Goal: Task Accomplishment & Management: Manage account settings

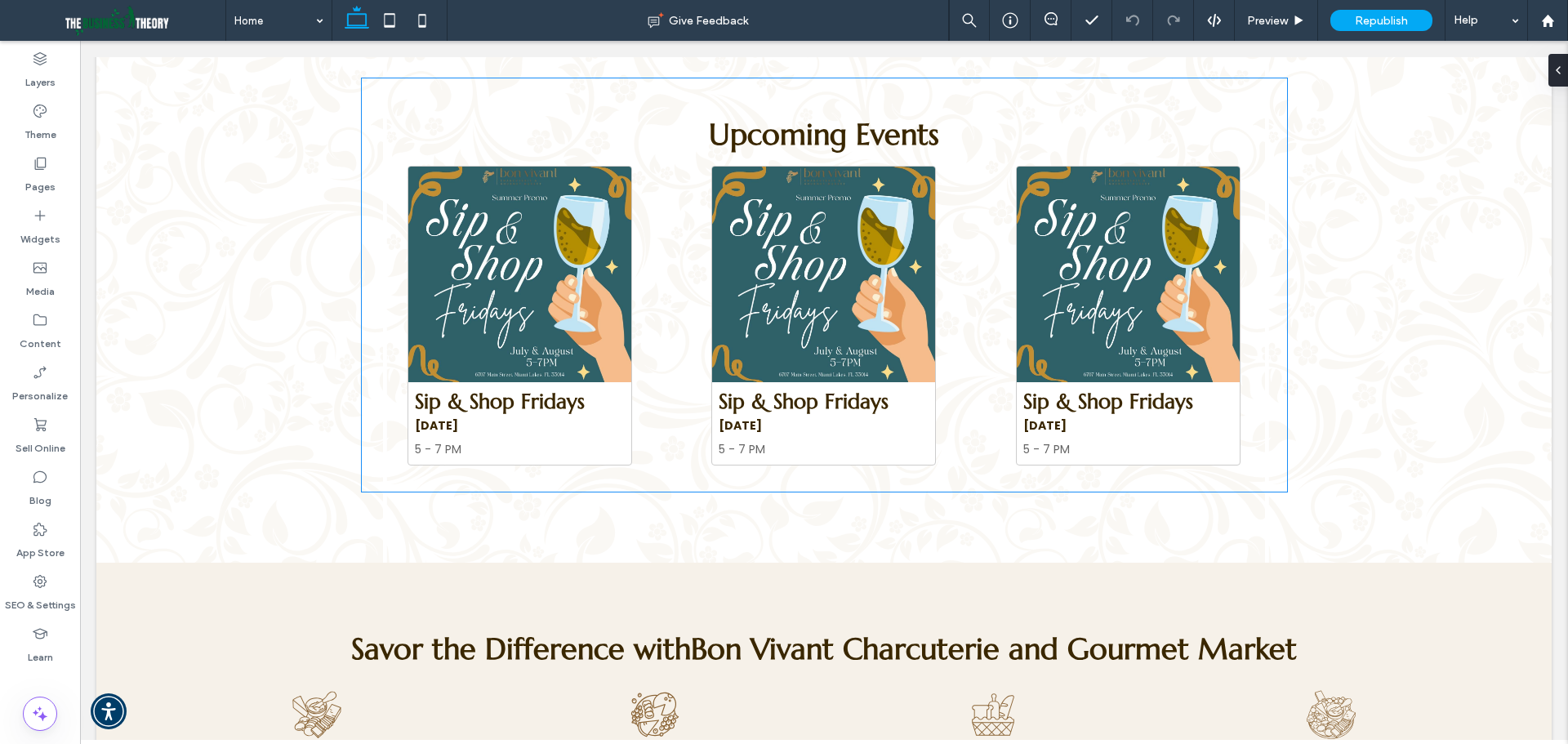
click at [482, 336] on img at bounding box center [520, 275] width 223 height 215
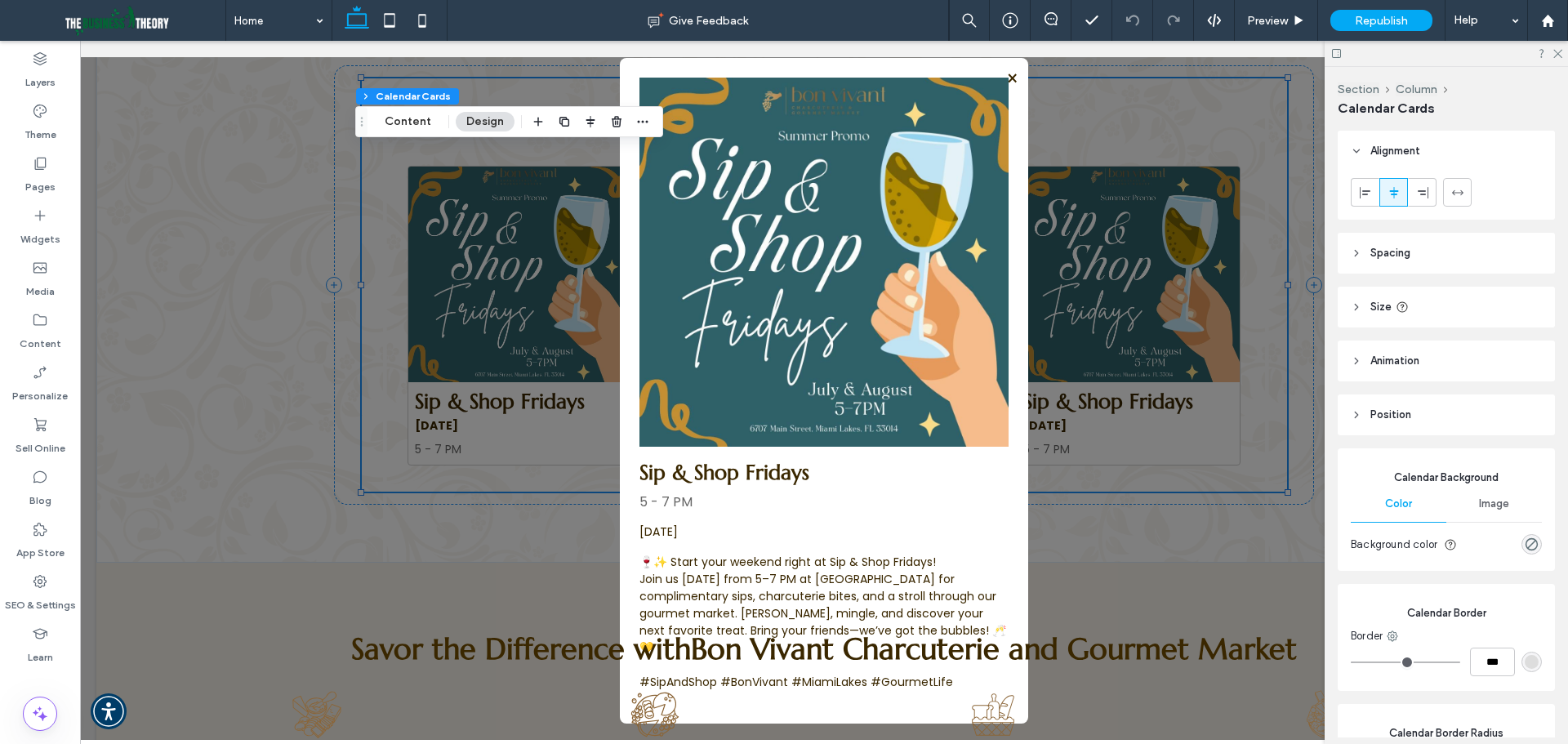
type input "*"
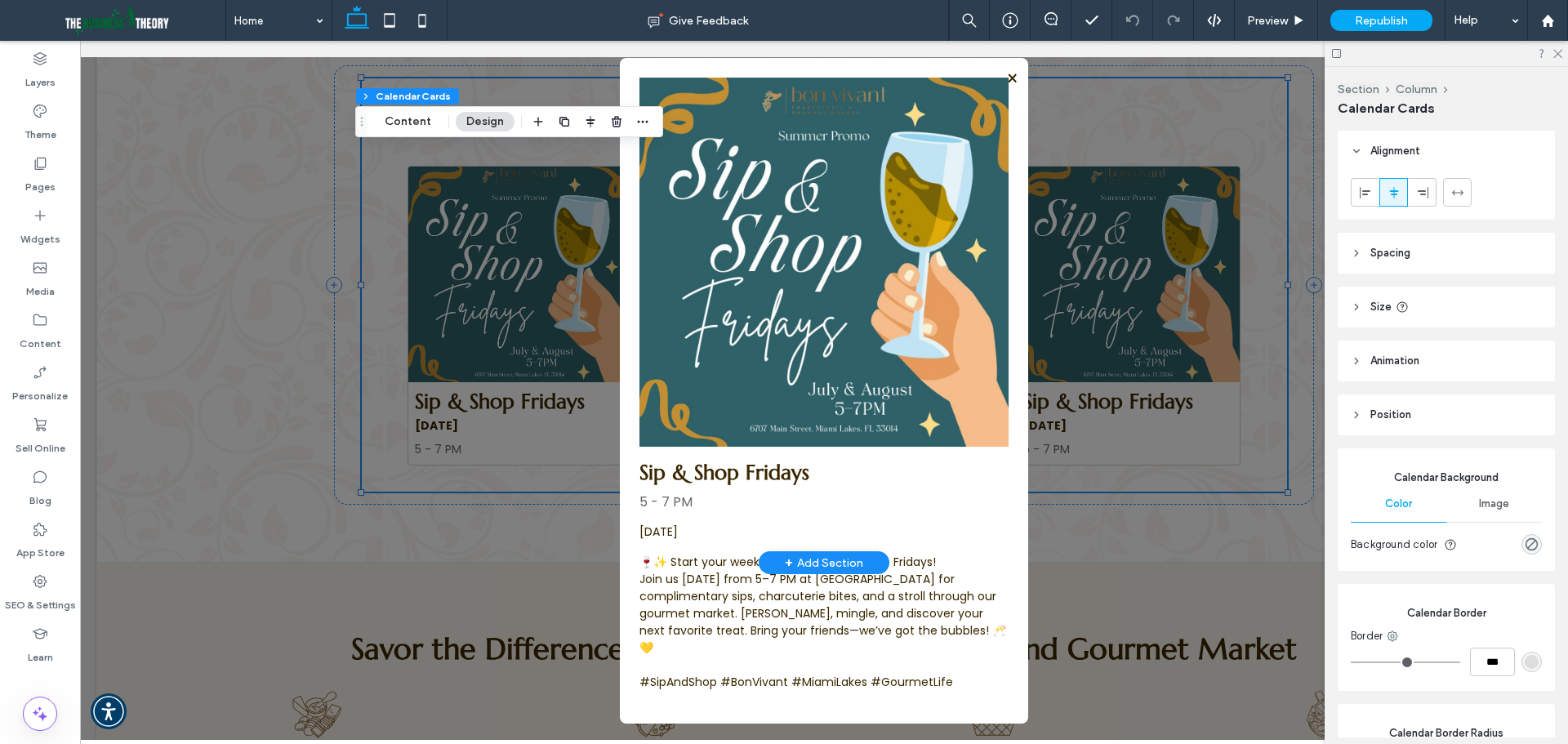
click at [1010, 89] on span "×" at bounding box center [1012, 79] width 13 height 29
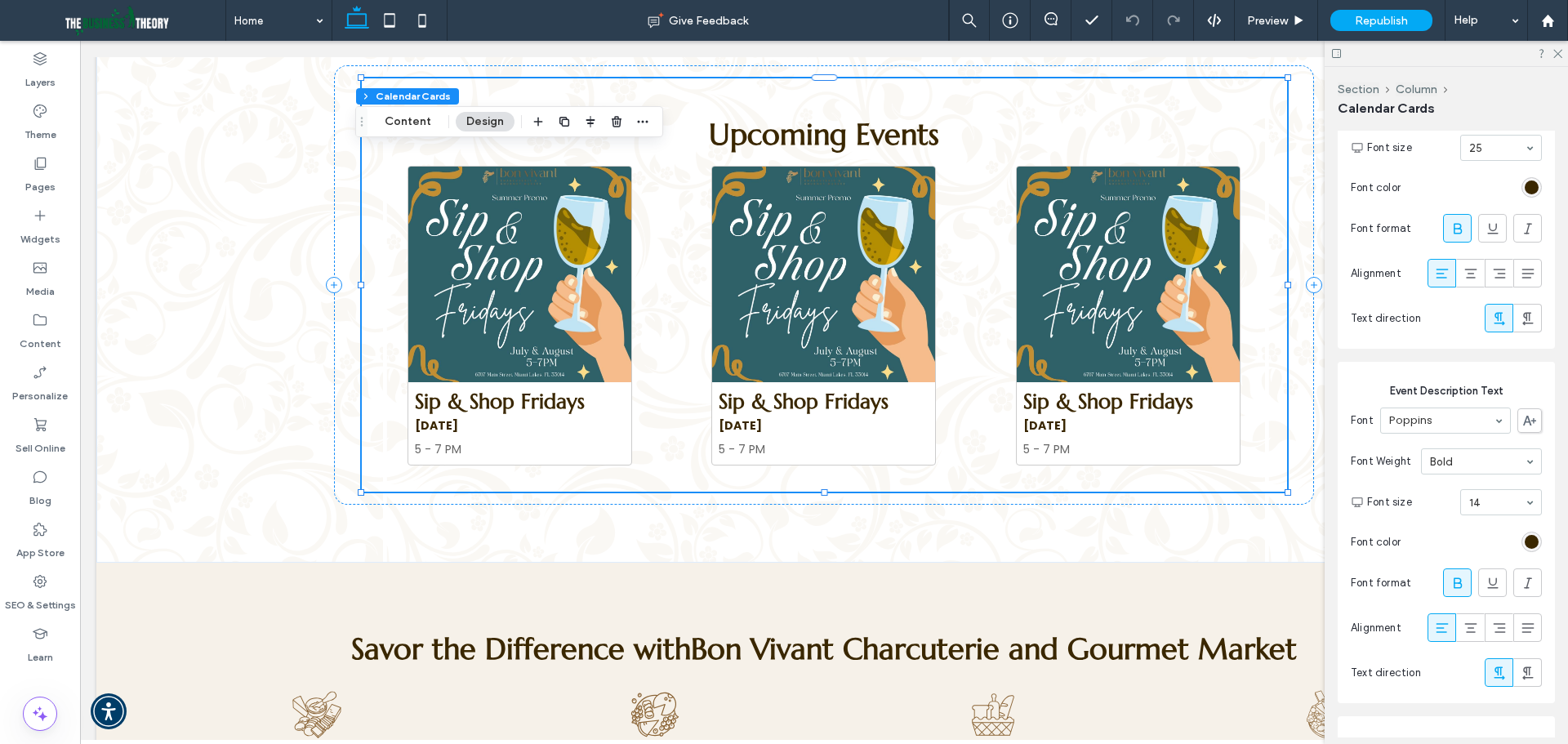
scroll to position [1878, 0]
click at [1462, 277] on icon at bounding box center [1470, 269] width 16 height 16
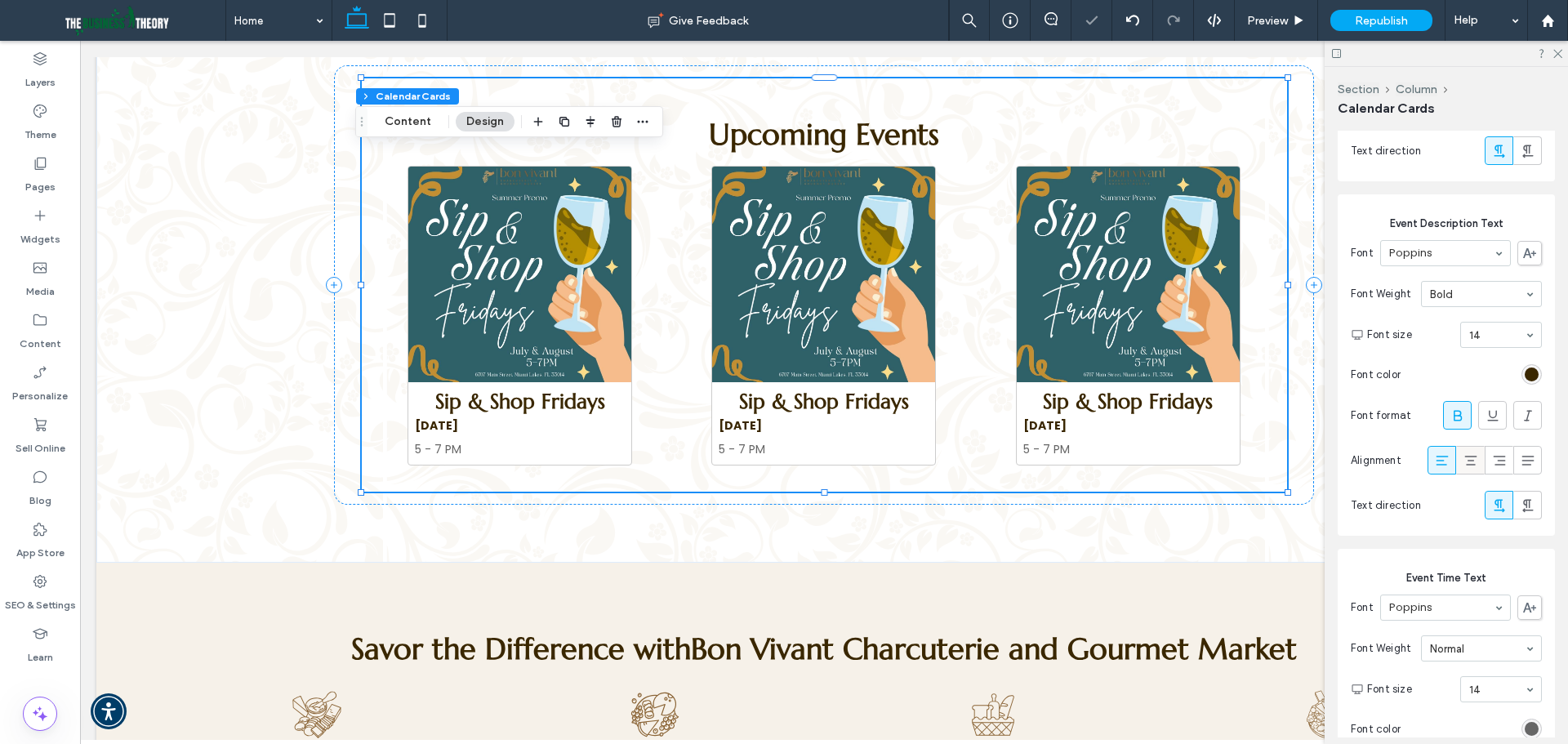
click at [1469, 468] on icon at bounding box center [1470, 460] width 16 height 16
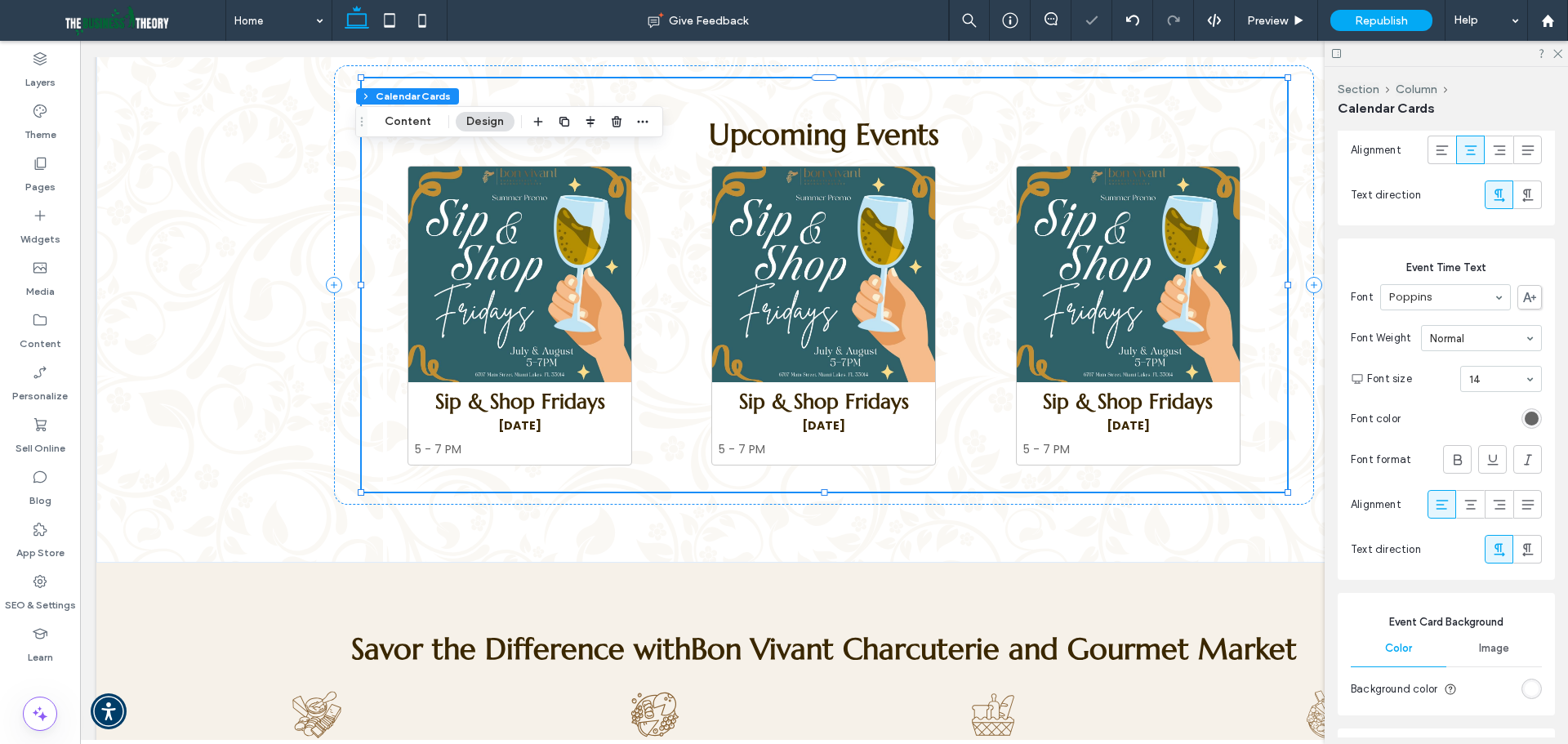
scroll to position [2368, 0]
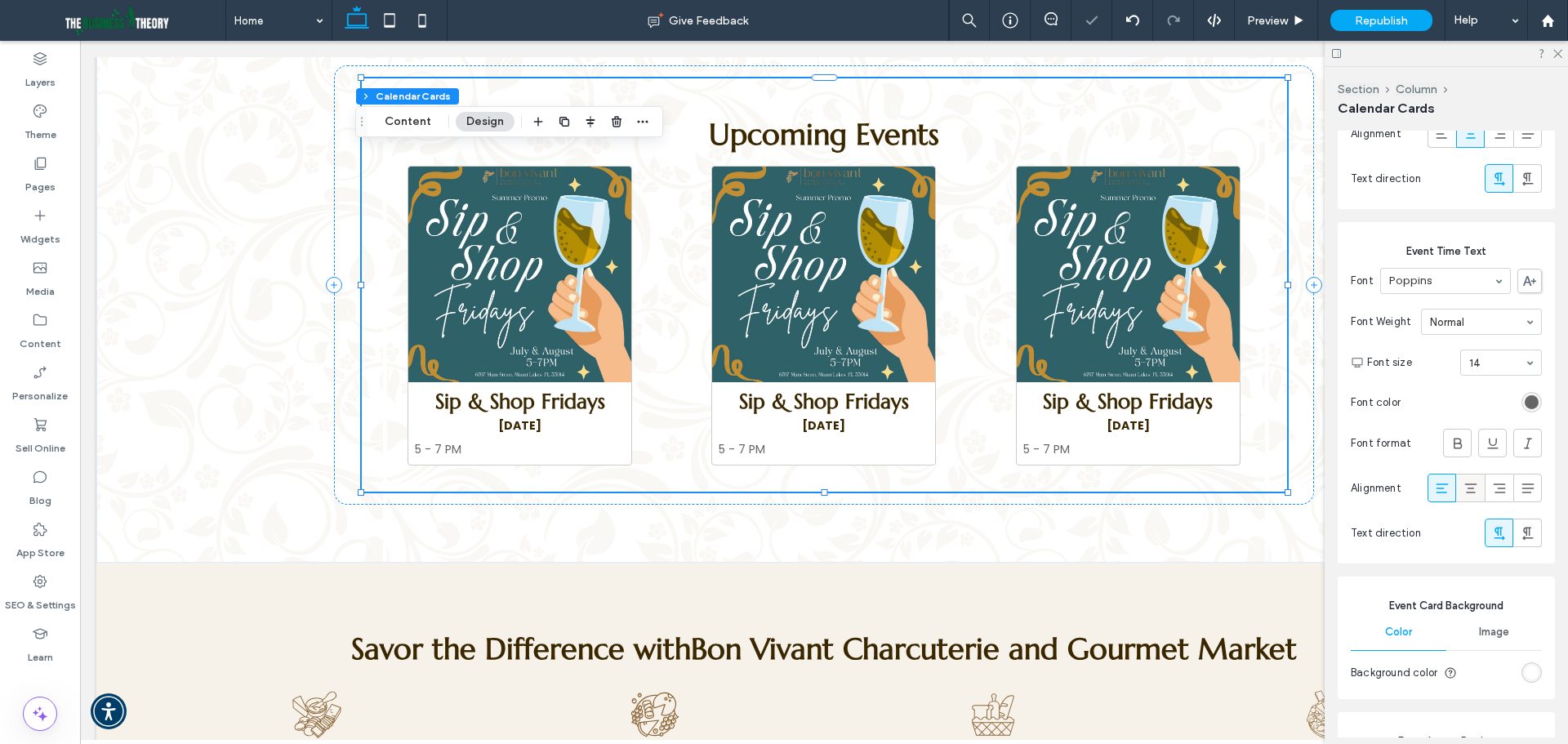
click at [1467, 496] on icon at bounding box center [1470, 488] width 16 height 16
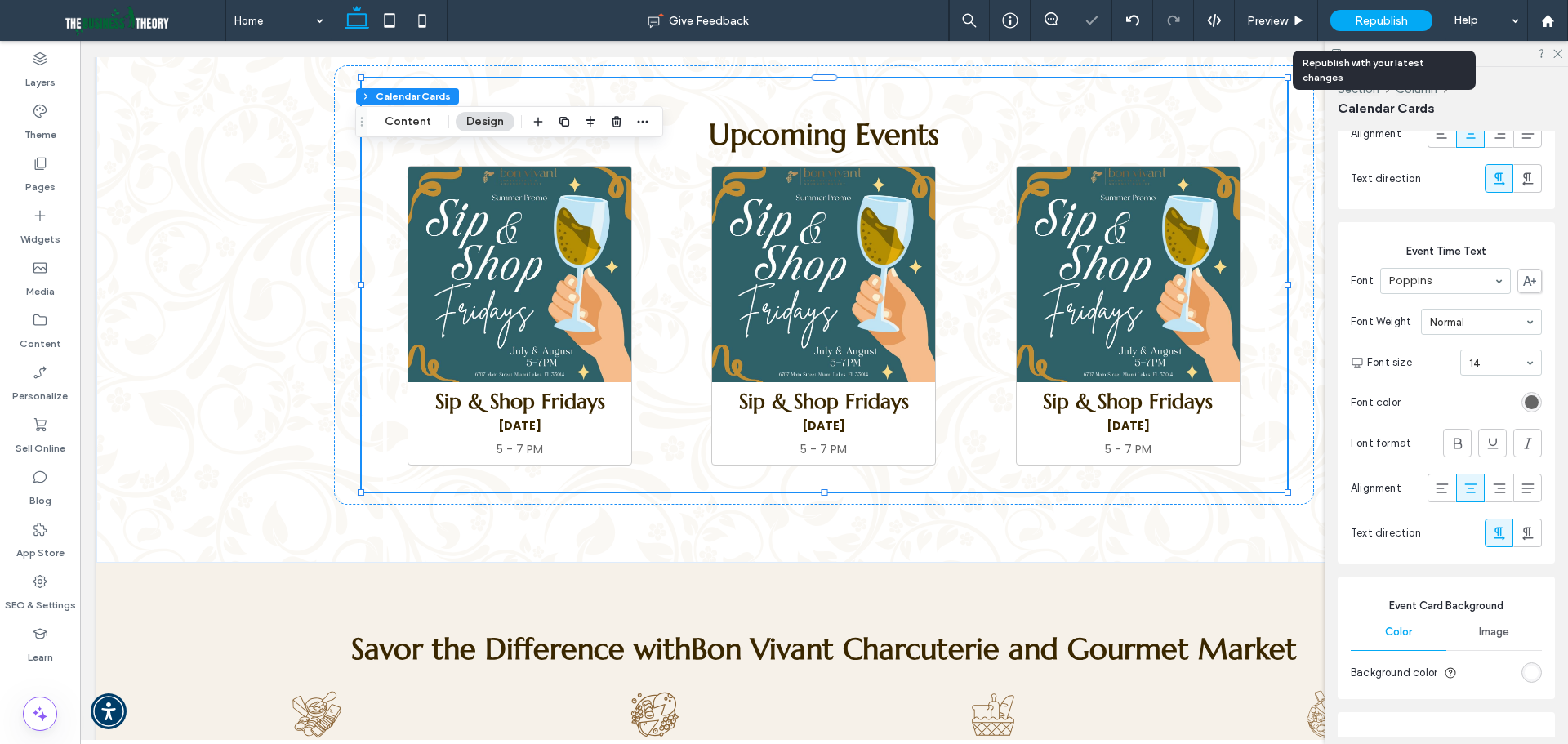
click at [1380, 24] on span "Republish" at bounding box center [1380, 20] width 53 height 13
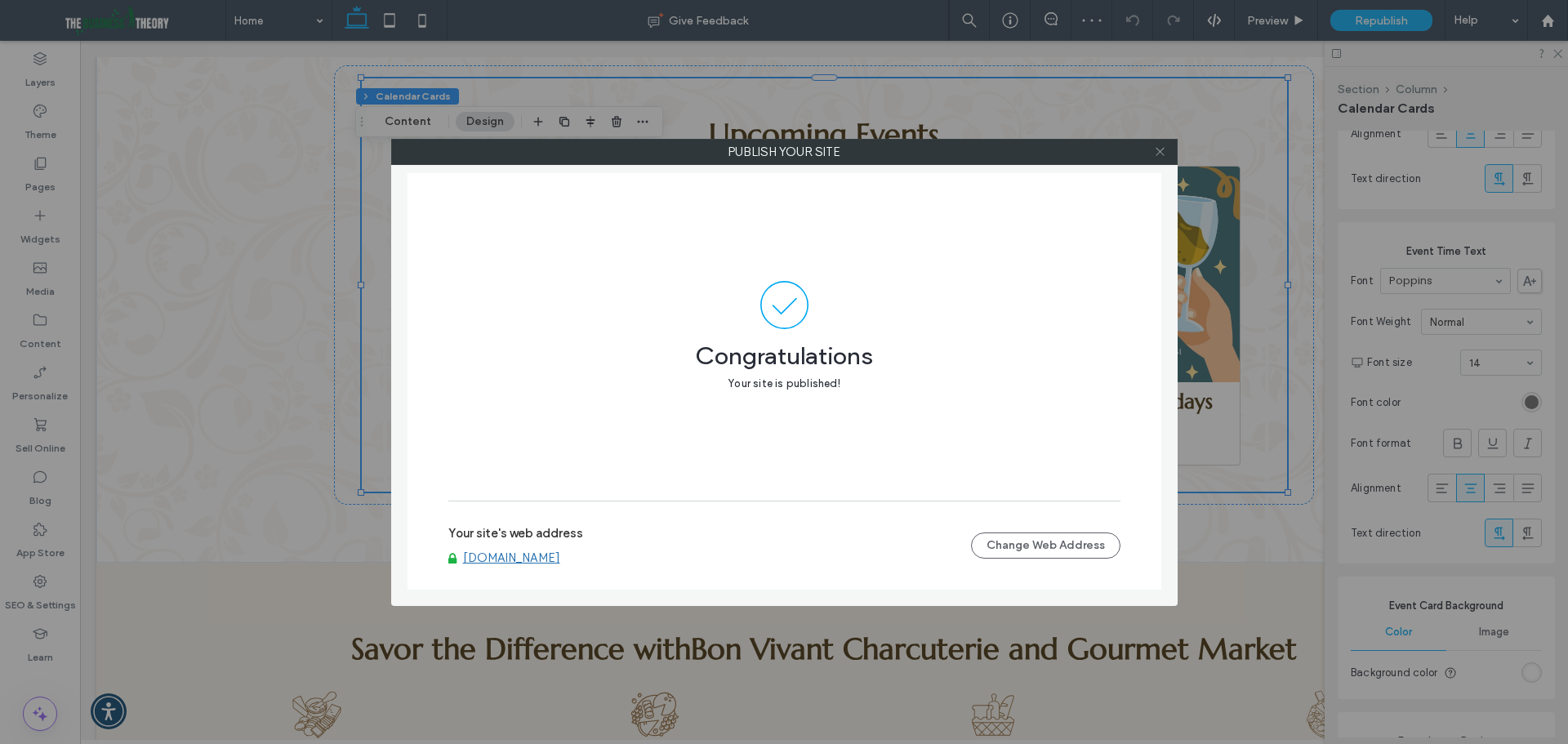
click at [1161, 151] on icon at bounding box center [1160, 152] width 13 height 13
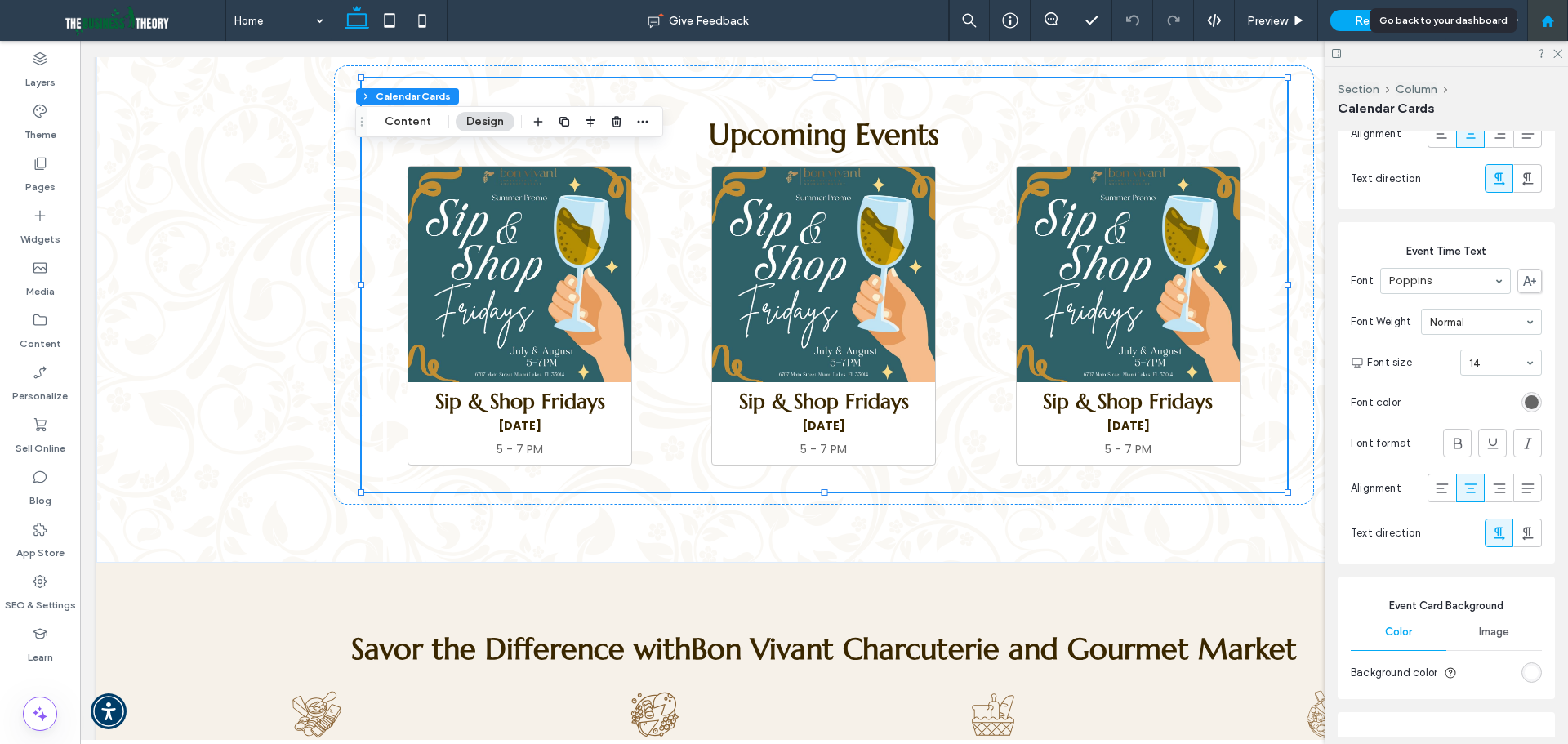
click at [1562, 26] on div at bounding box center [1547, 20] width 39 height 13
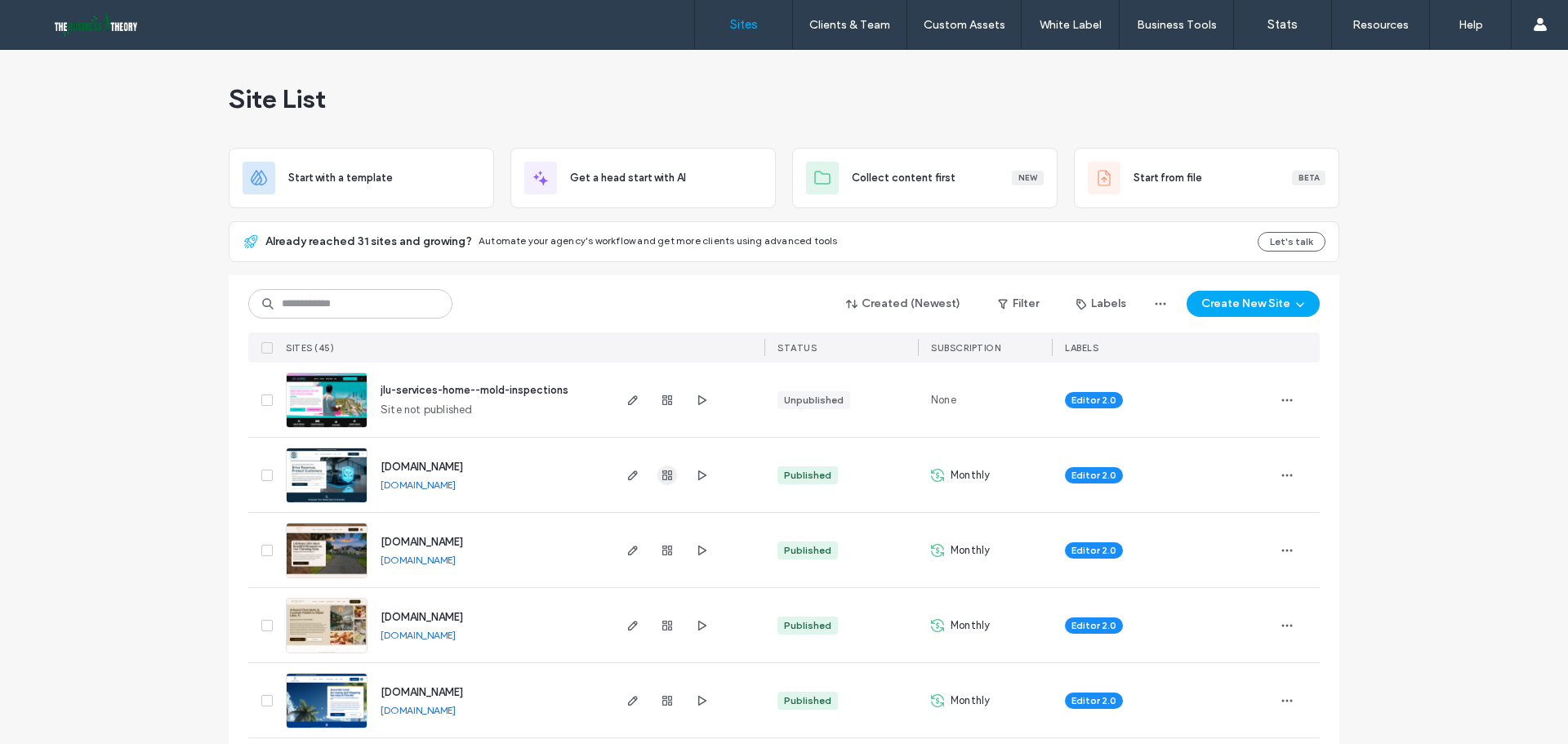
click at [665, 473] on use "button" at bounding box center [667, 475] width 10 height 10
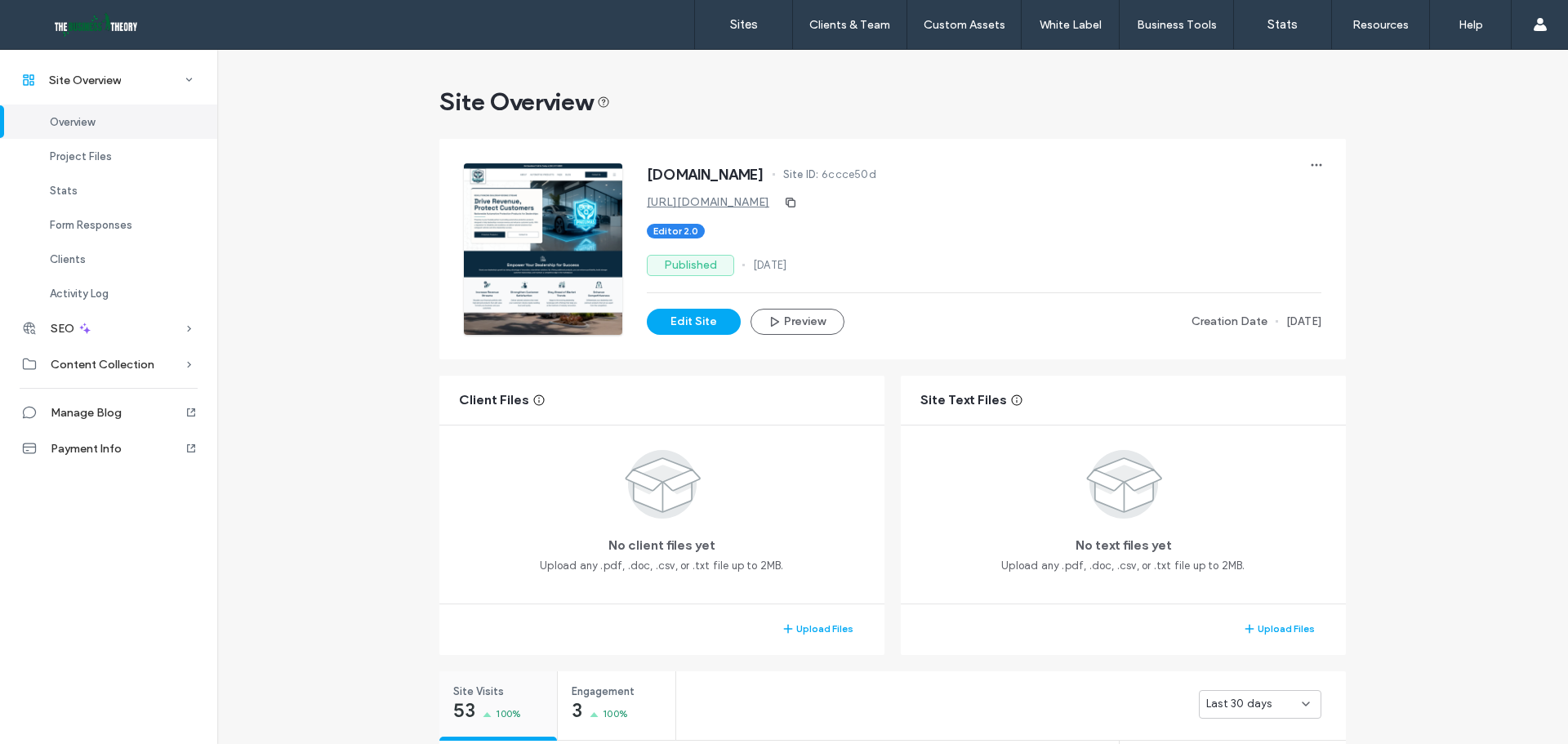
scroll to position [327, 0]
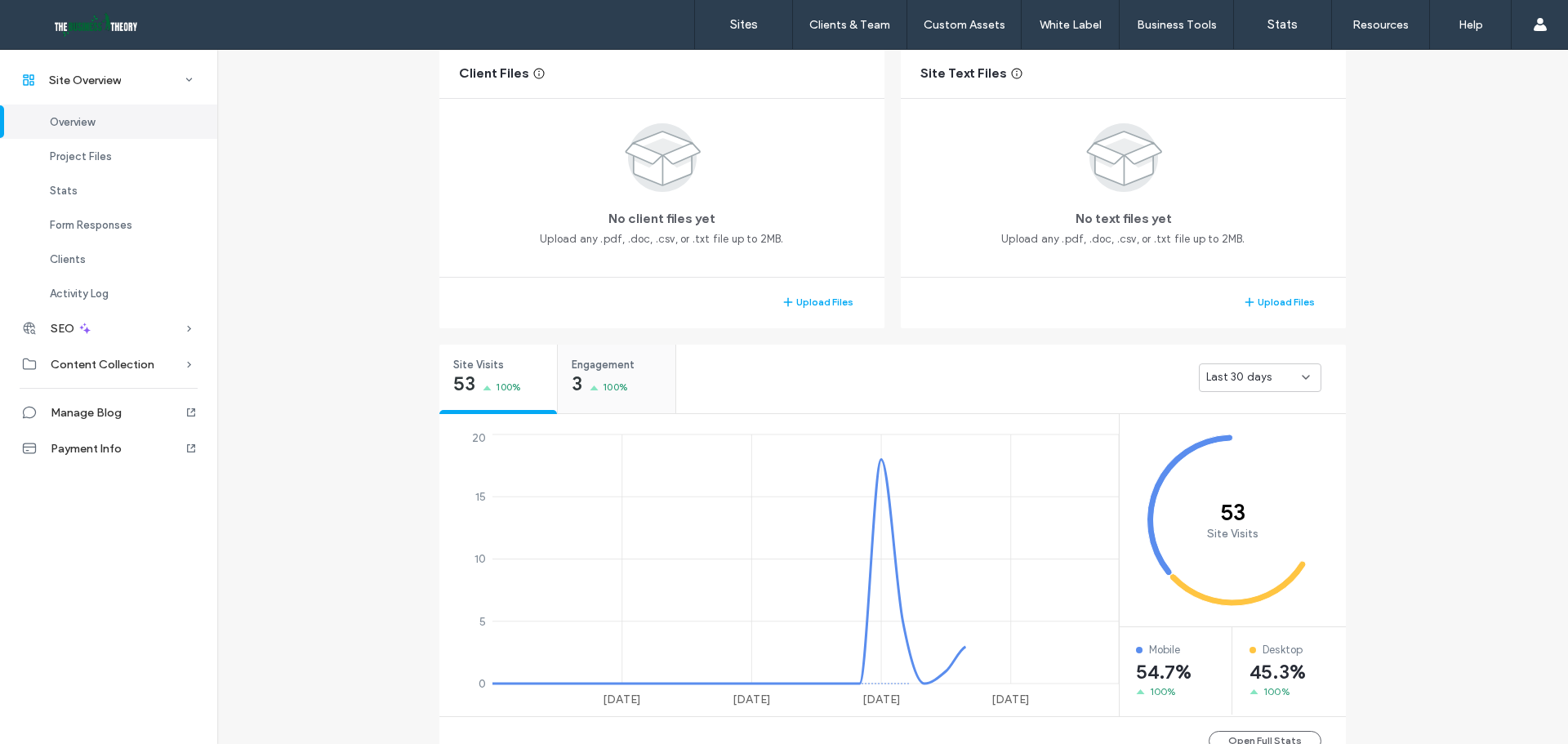
click at [583, 392] on div "3 100%" at bounding box center [600, 385] width 57 height 20
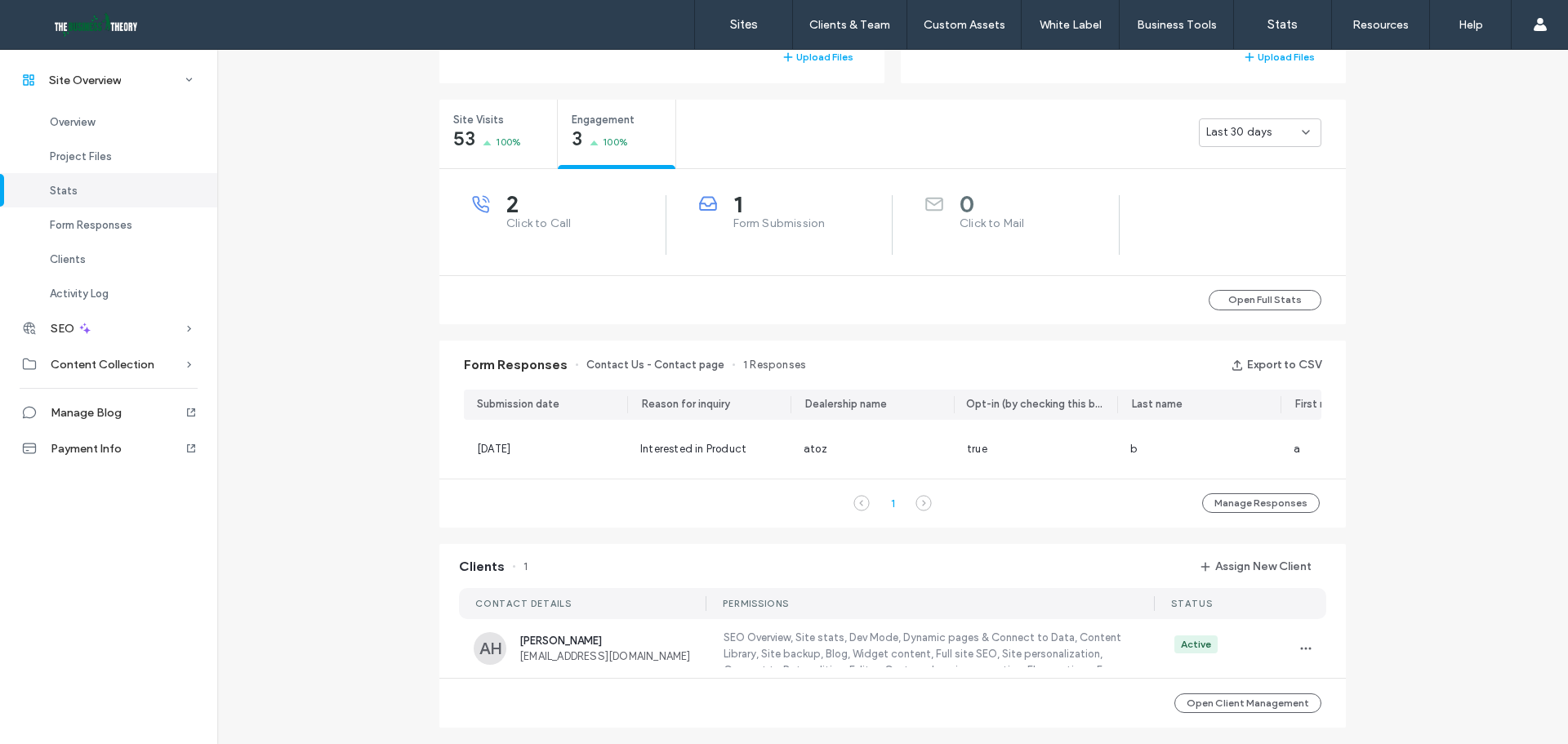
scroll to position [434, 0]
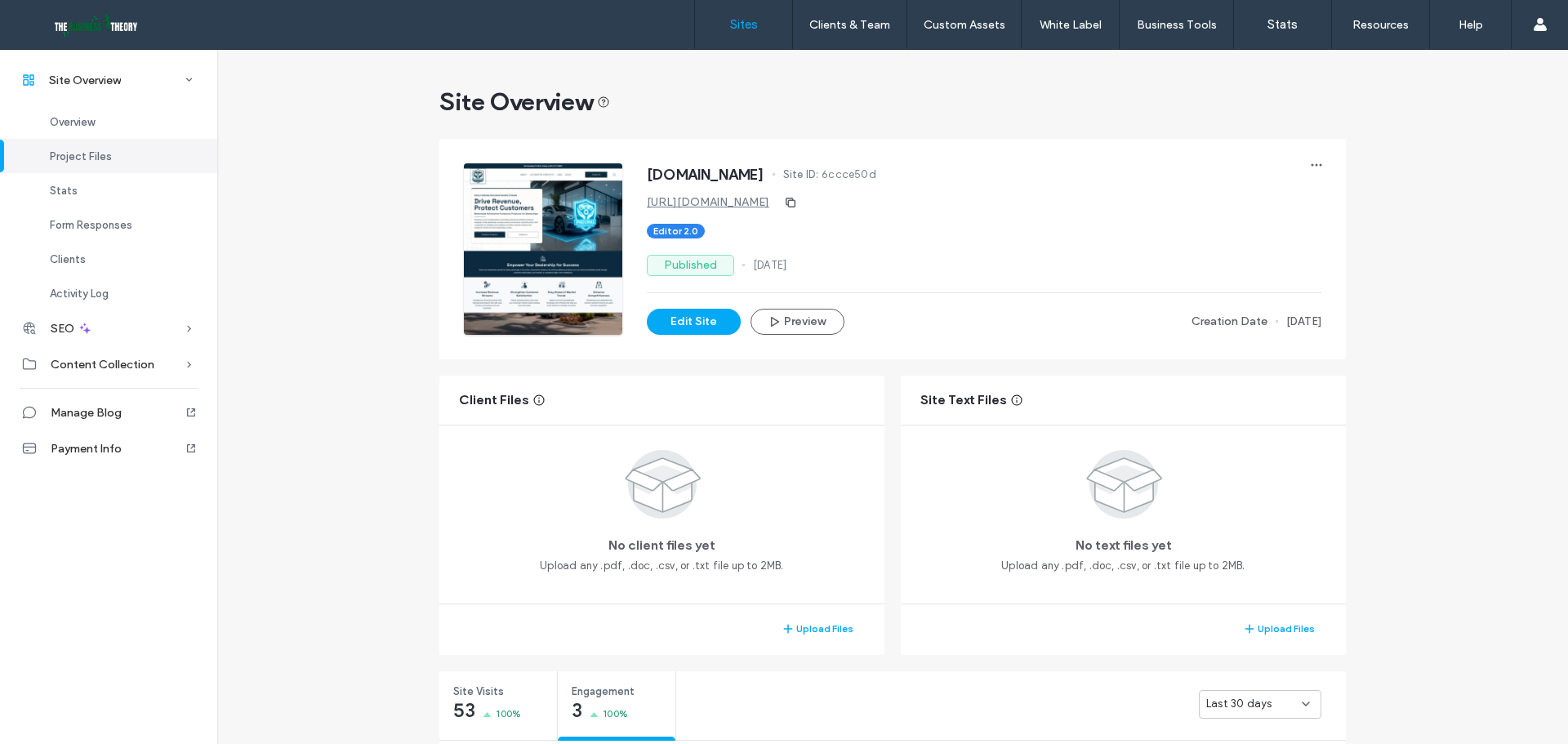
click at [721, 31] on link "Sites" at bounding box center [743, 24] width 97 height 49
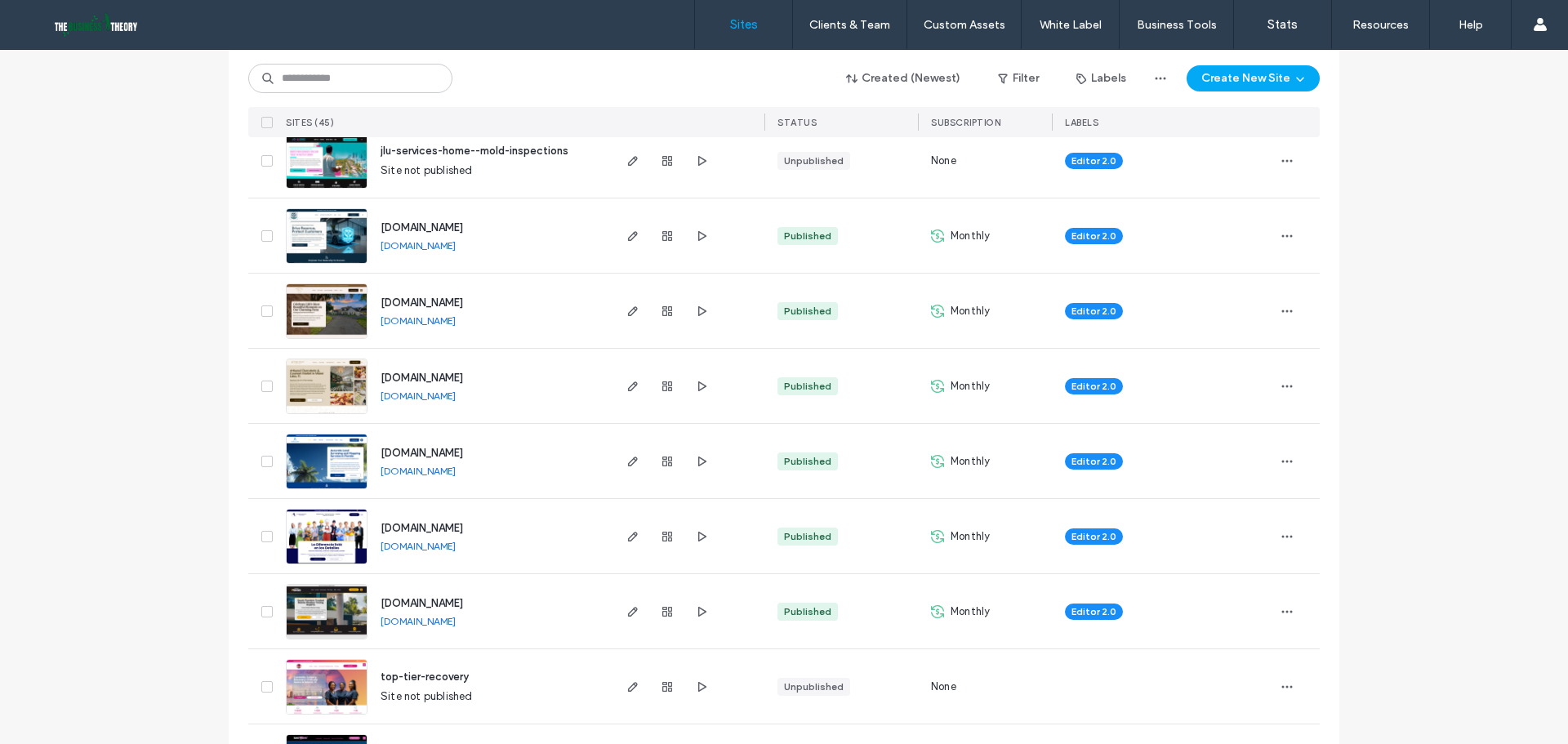
scroll to position [245, 0]
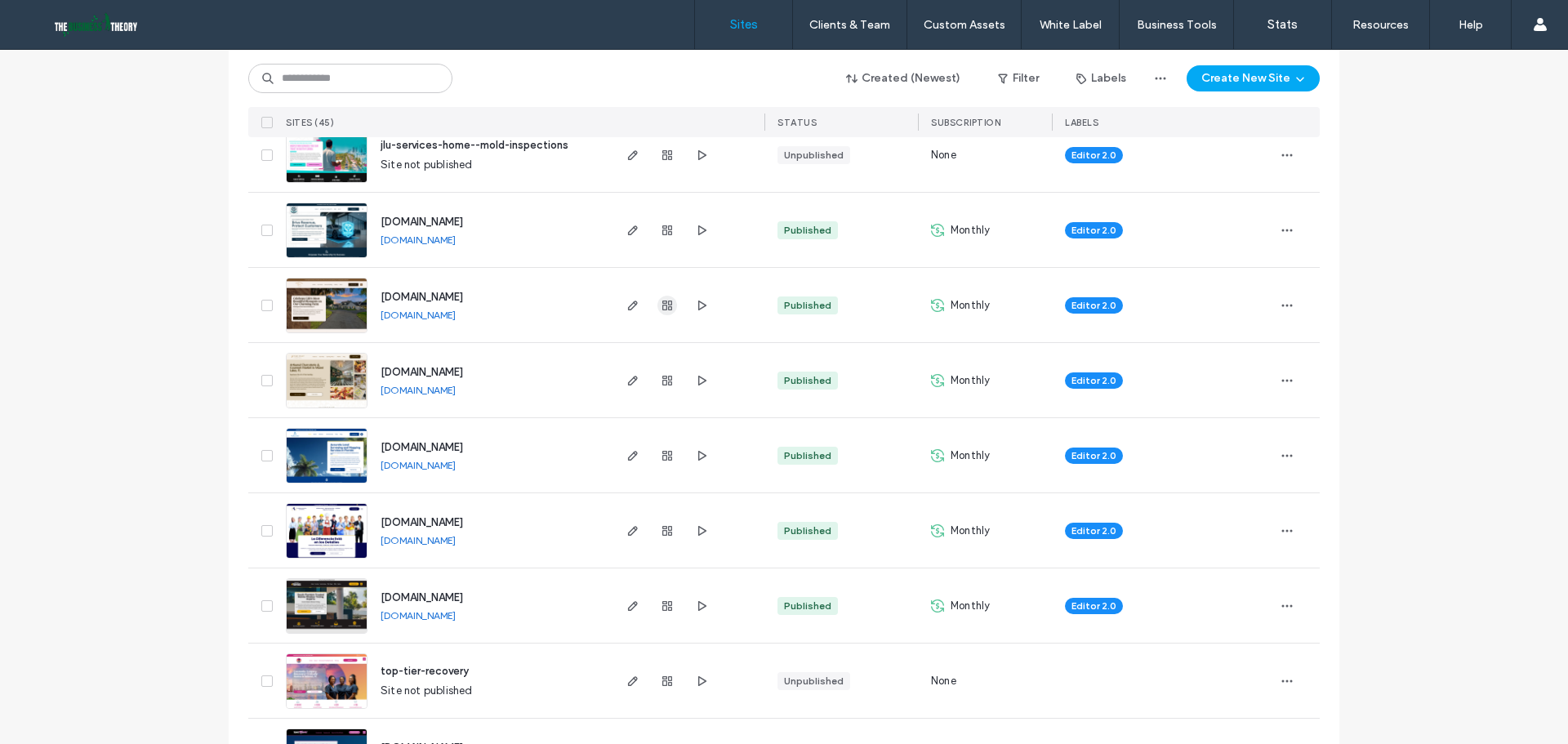
click at [669, 302] on span "button" at bounding box center [667, 305] width 20 height 20
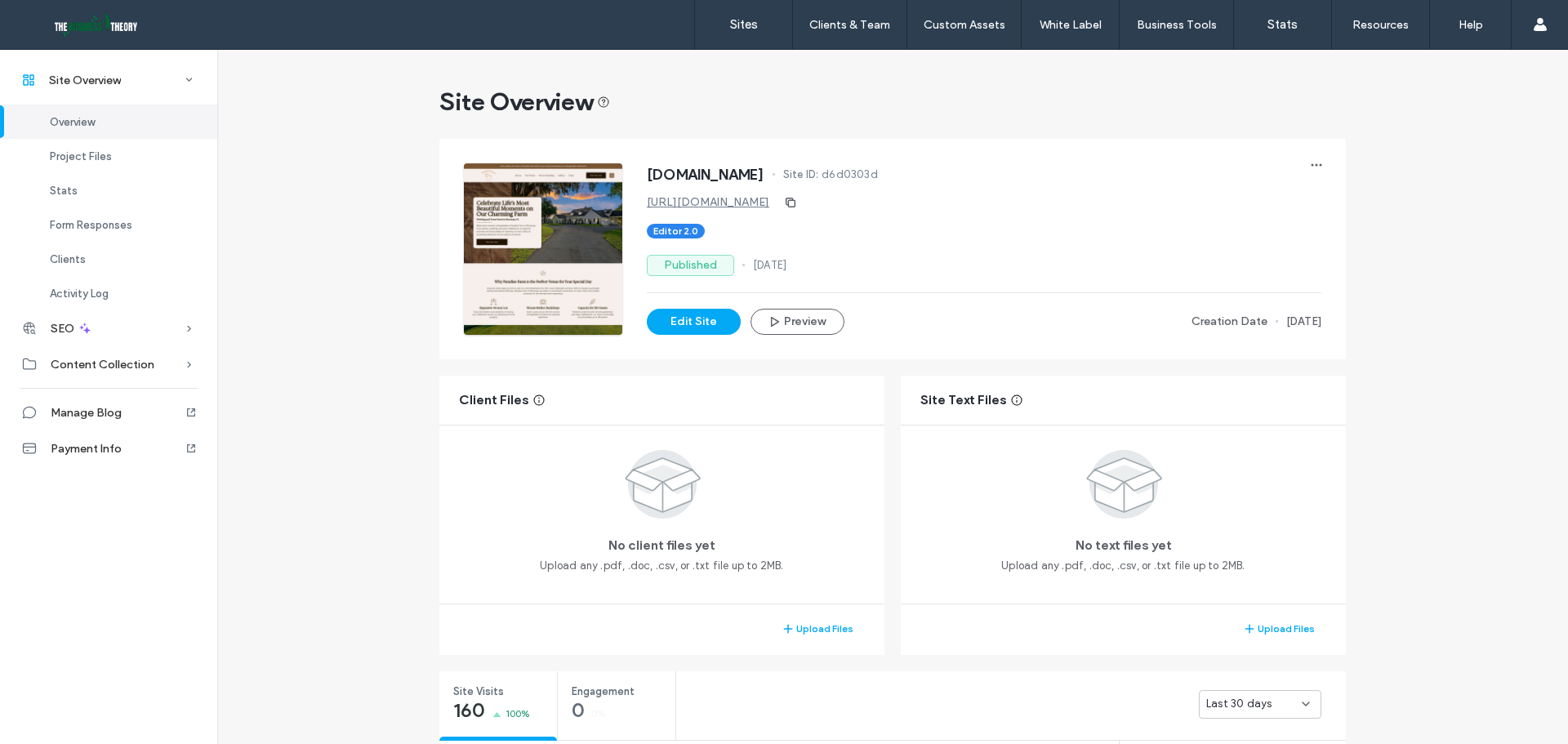
scroll to position [245, 0]
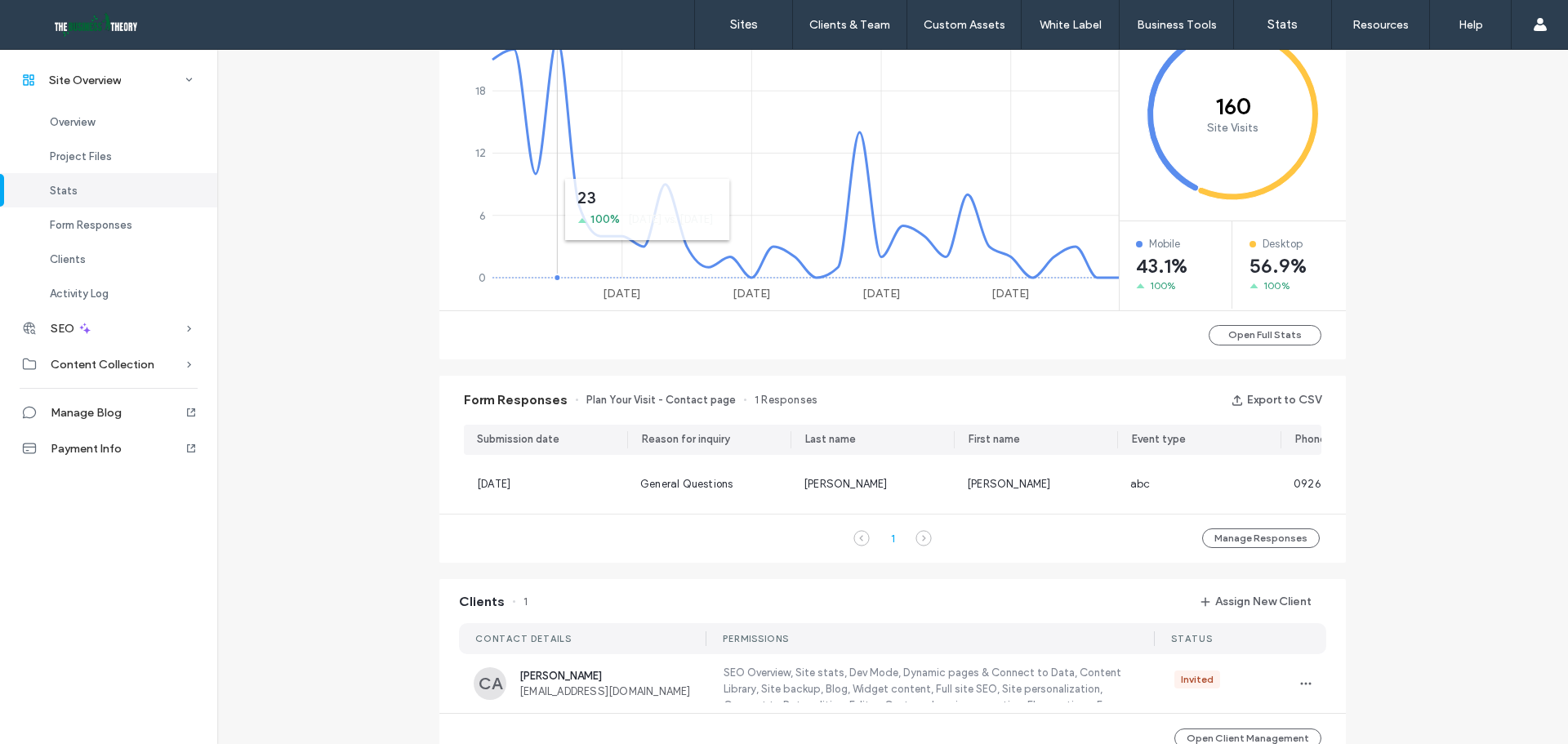
scroll to position [735, 0]
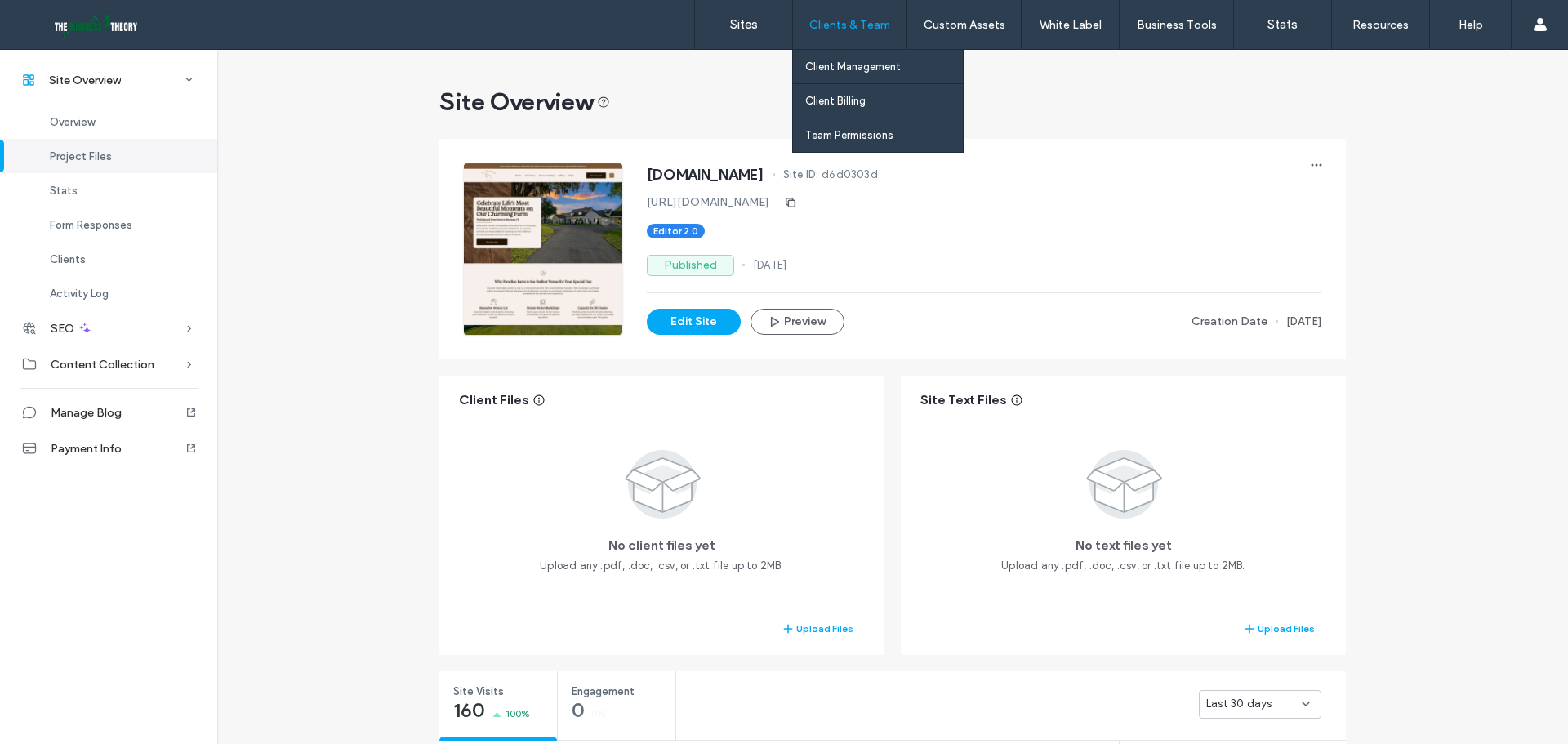
click at [850, 22] on label "Clients & Team" at bounding box center [849, 24] width 81 height 13
click at [851, 56] on link "Client Management" at bounding box center [884, 66] width 158 height 33
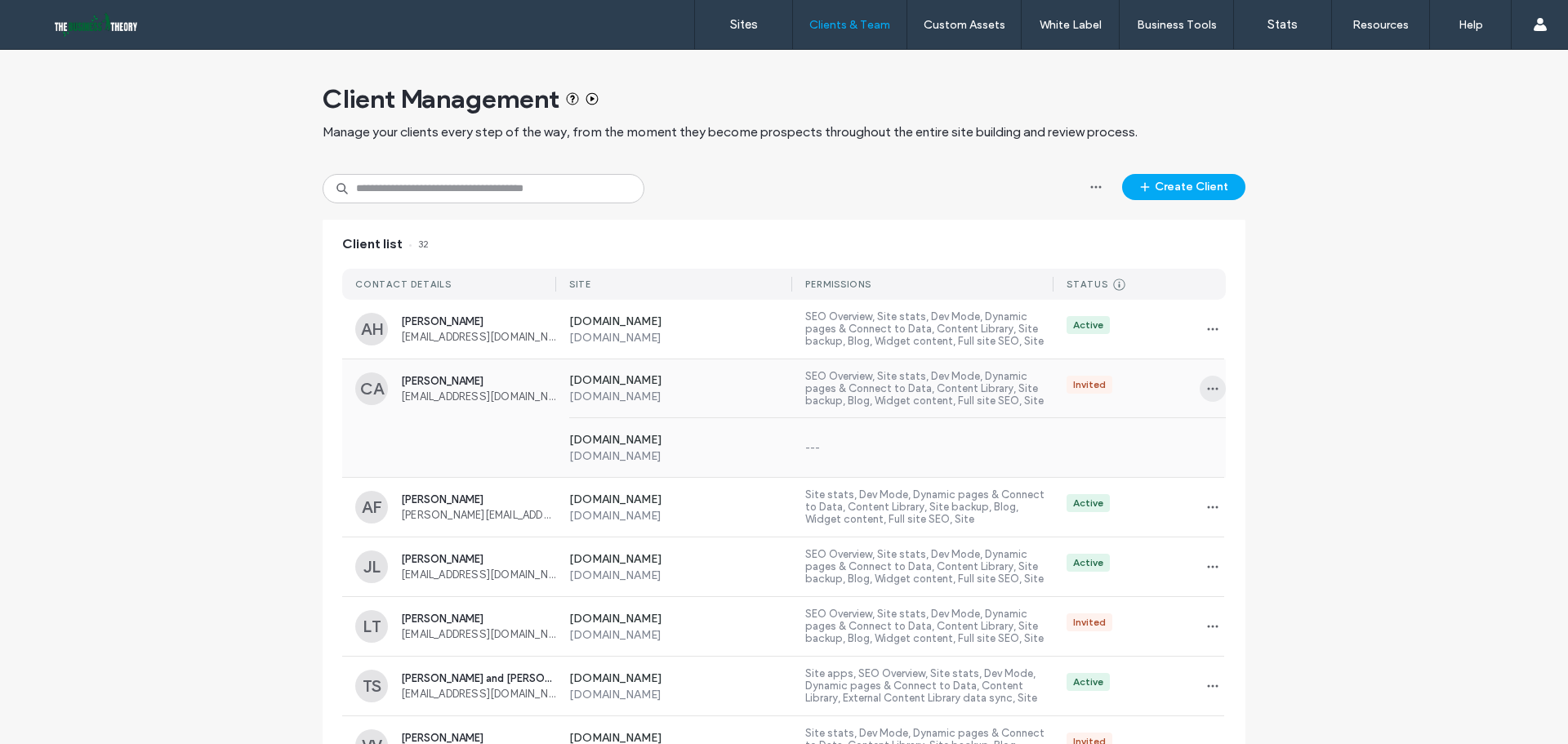
click at [1210, 383] on icon "button" at bounding box center [1213, 389] width 13 height 13
click at [1265, 453] on div "Manage Access" at bounding box center [1267, 462] width 145 height 31
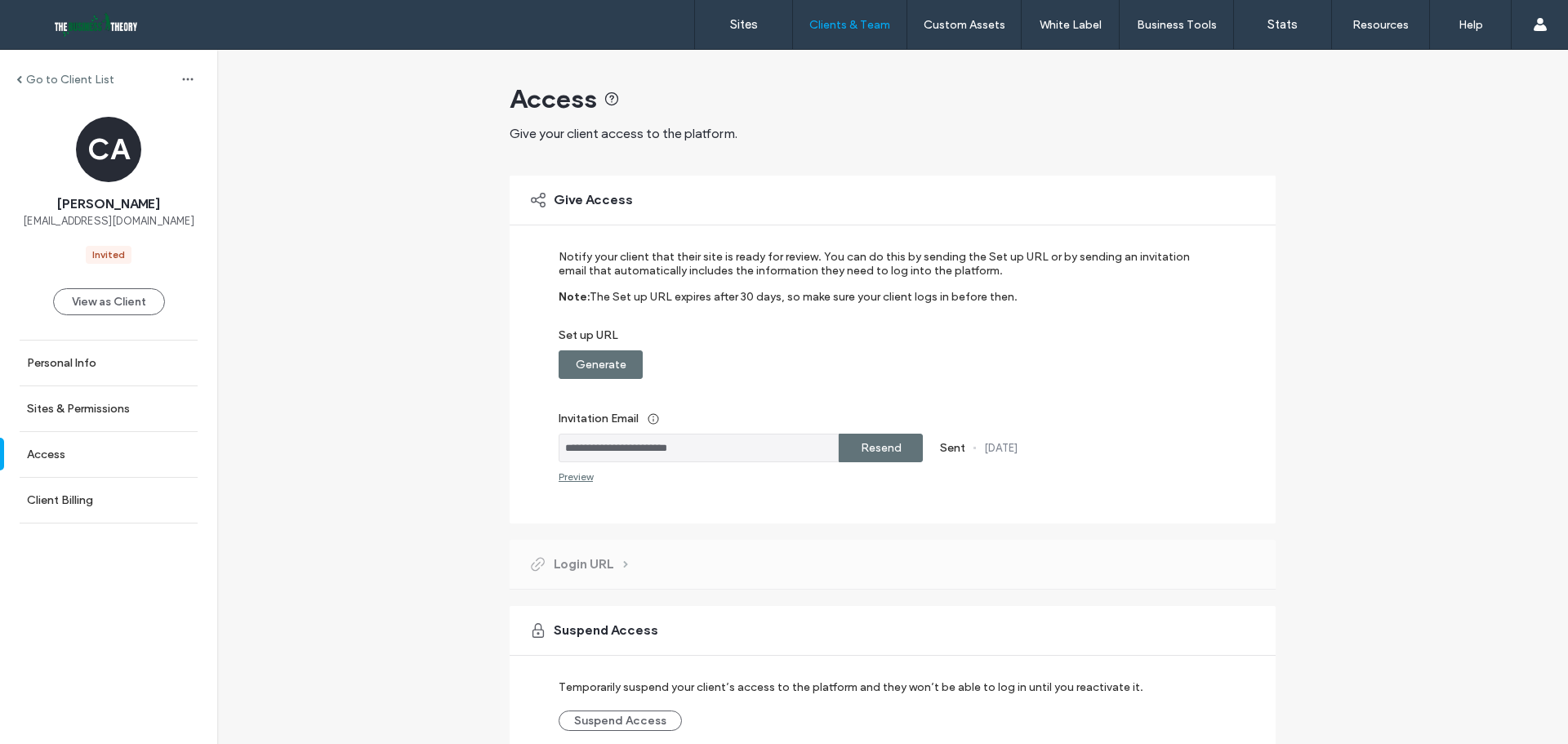
click at [890, 459] on label "Resend" at bounding box center [880, 448] width 40 height 31
click at [641, 374] on div "Set up URL Generate" at bounding box center [881, 354] width 646 height 50
click at [630, 372] on div "Generate" at bounding box center [600, 364] width 84 height 29
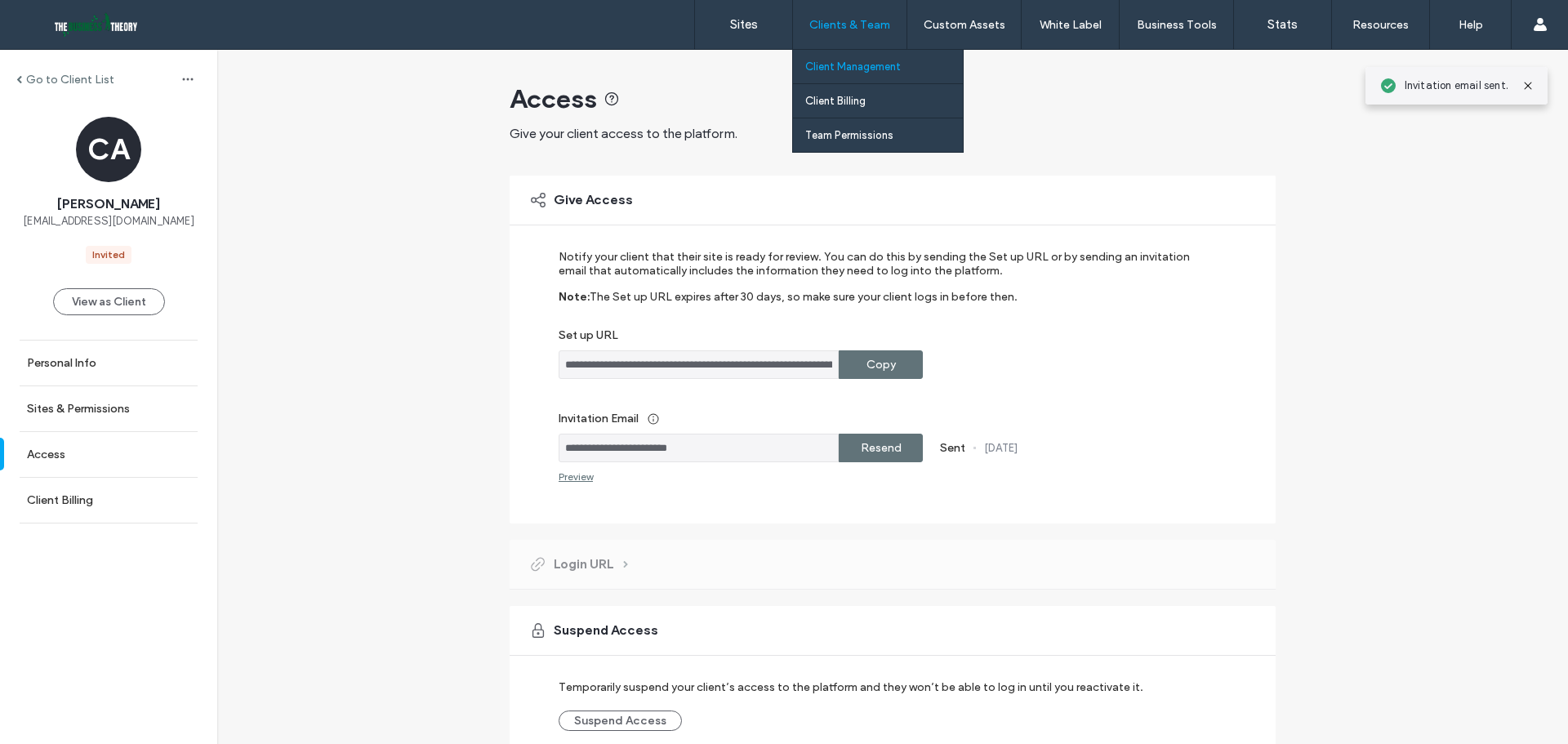
click at [845, 31] on label "Clients & Team" at bounding box center [849, 24] width 81 height 13
click at [852, 66] on label "Client Management" at bounding box center [853, 66] width 95 height 13
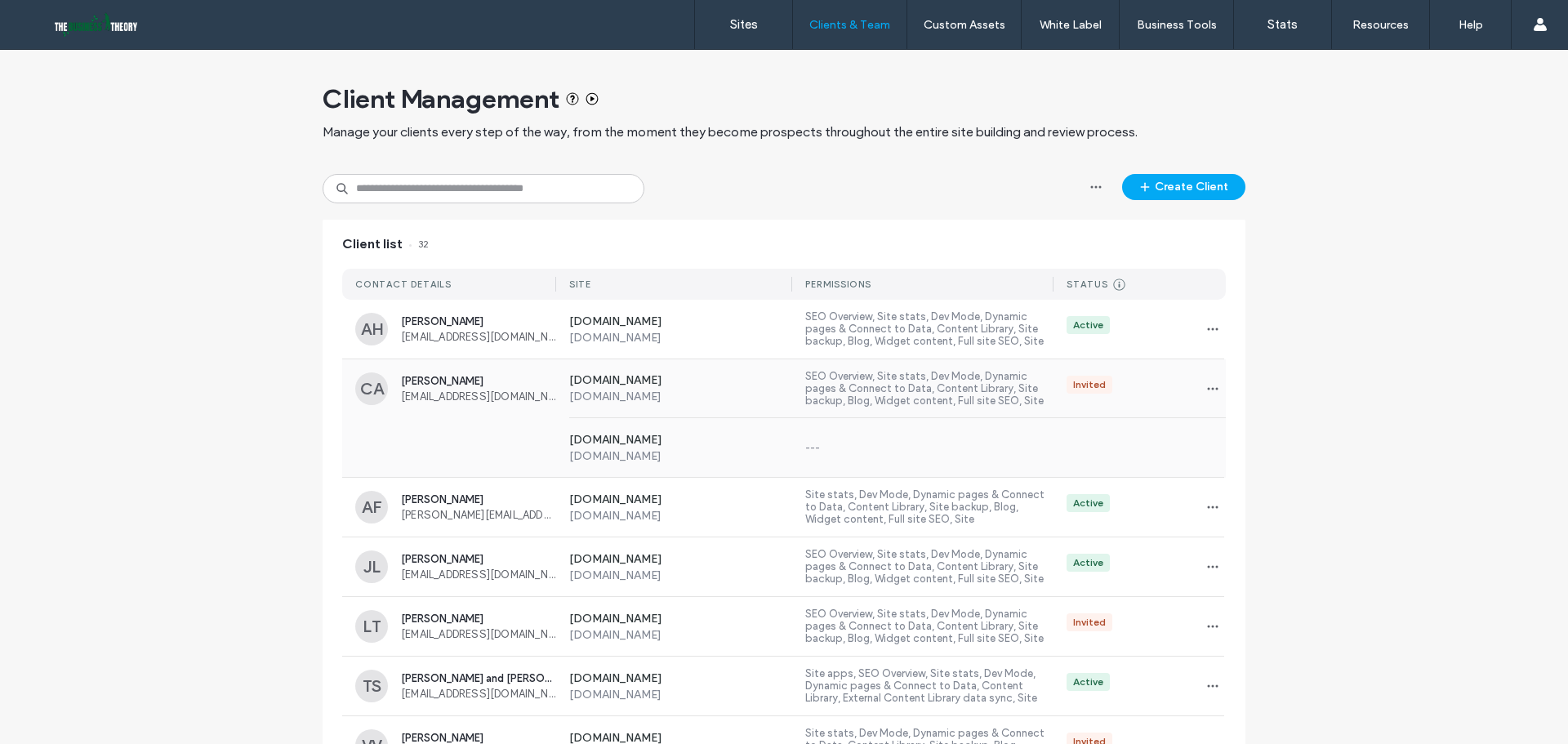
scroll to position [82, 0]
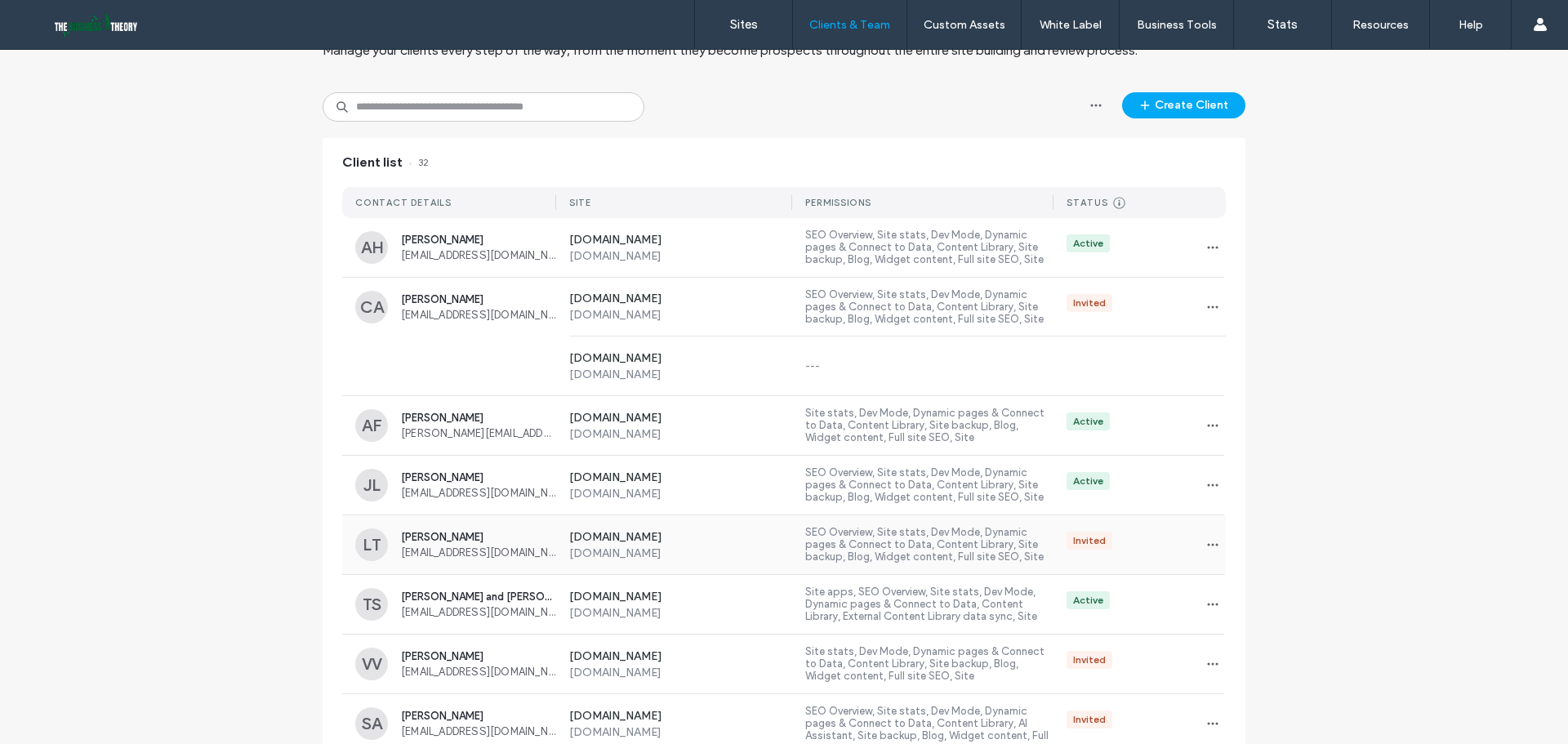
click at [1161, 532] on div "Invited" at bounding box center [1139, 544] width 172 height 26
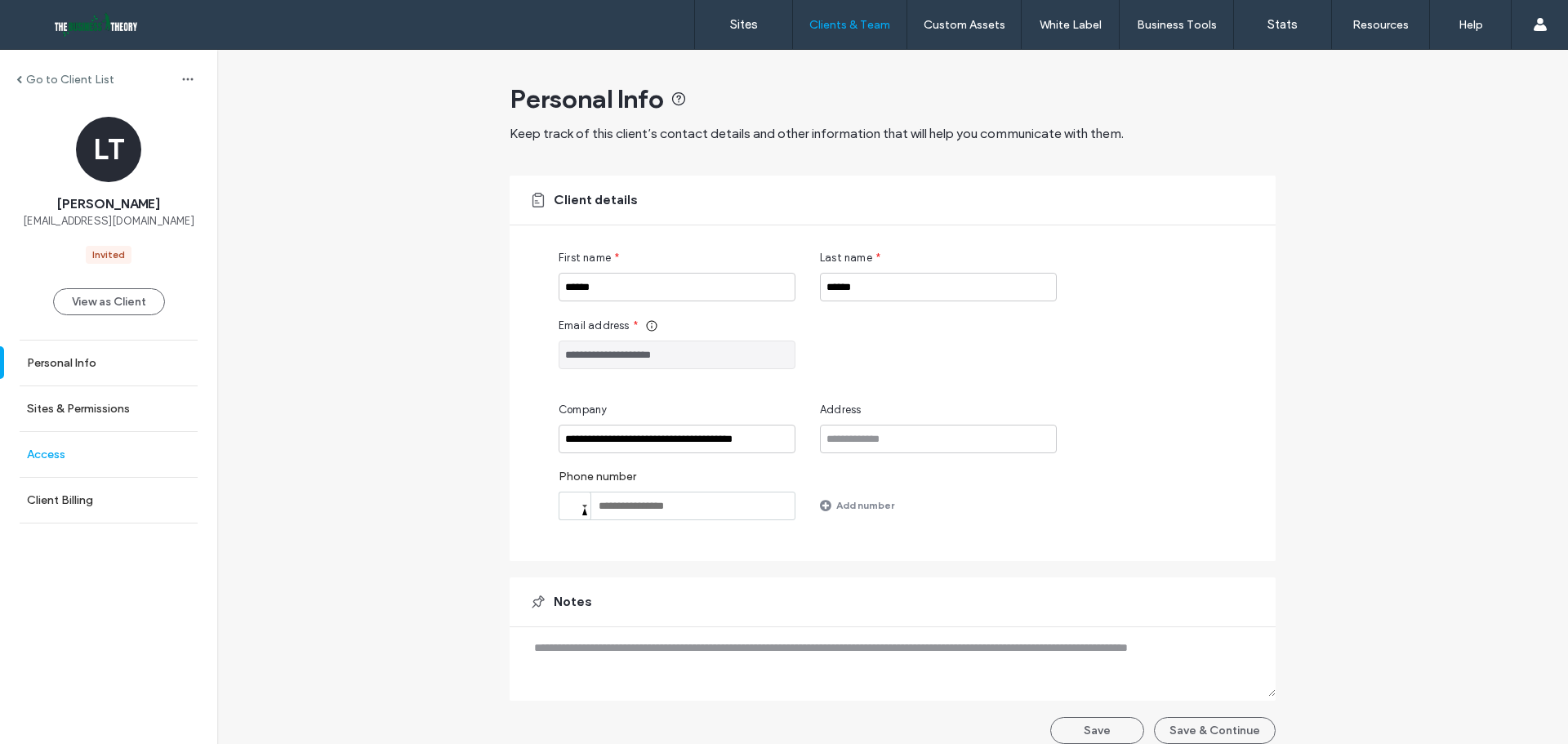
click at [110, 463] on link "Access" at bounding box center [109, 454] width 217 height 45
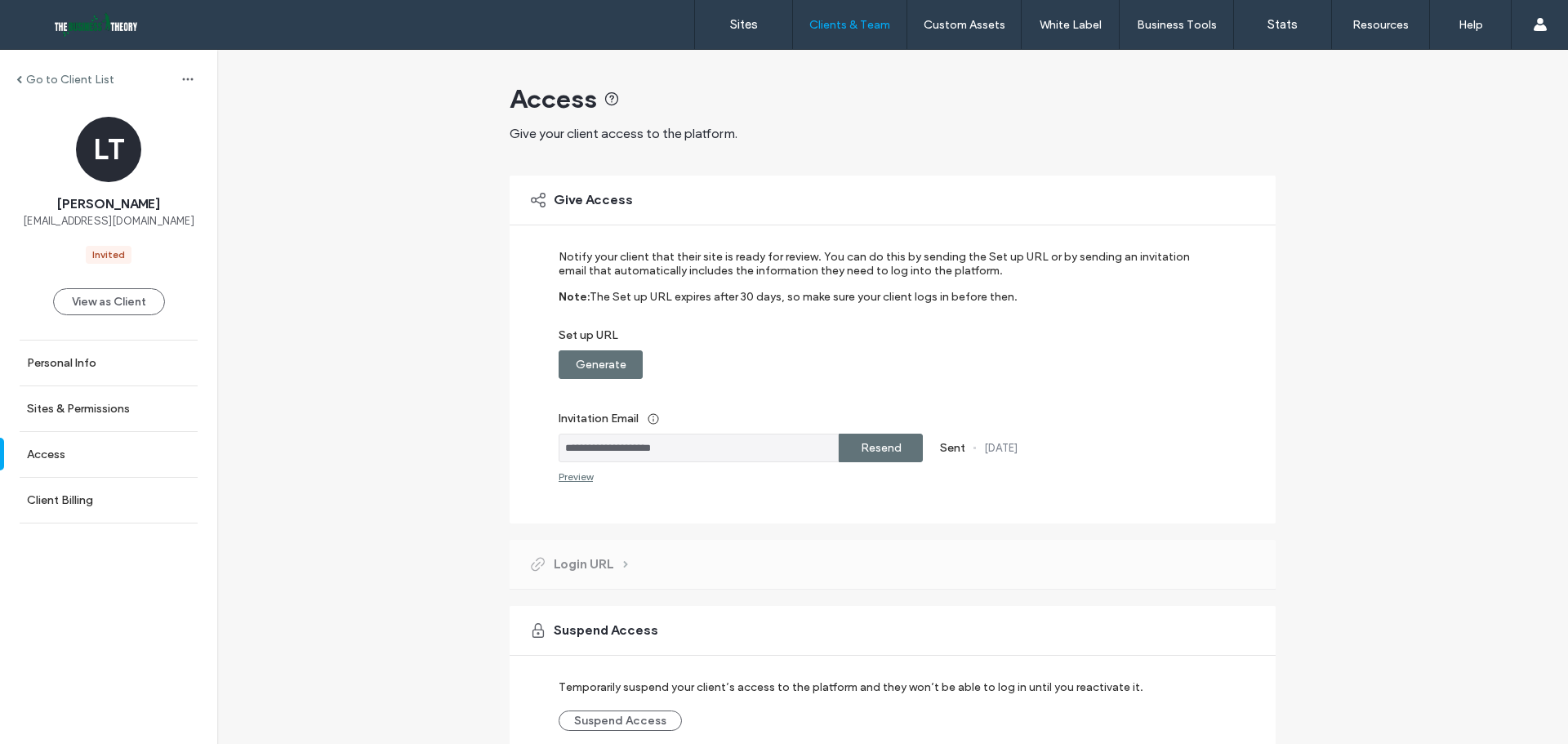
click at [890, 447] on label "Resend" at bounding box center [880, 448] width 40 height 31
click at [566, 363] on div "Generate" at bounding box center [600, 364] width 84 height 29
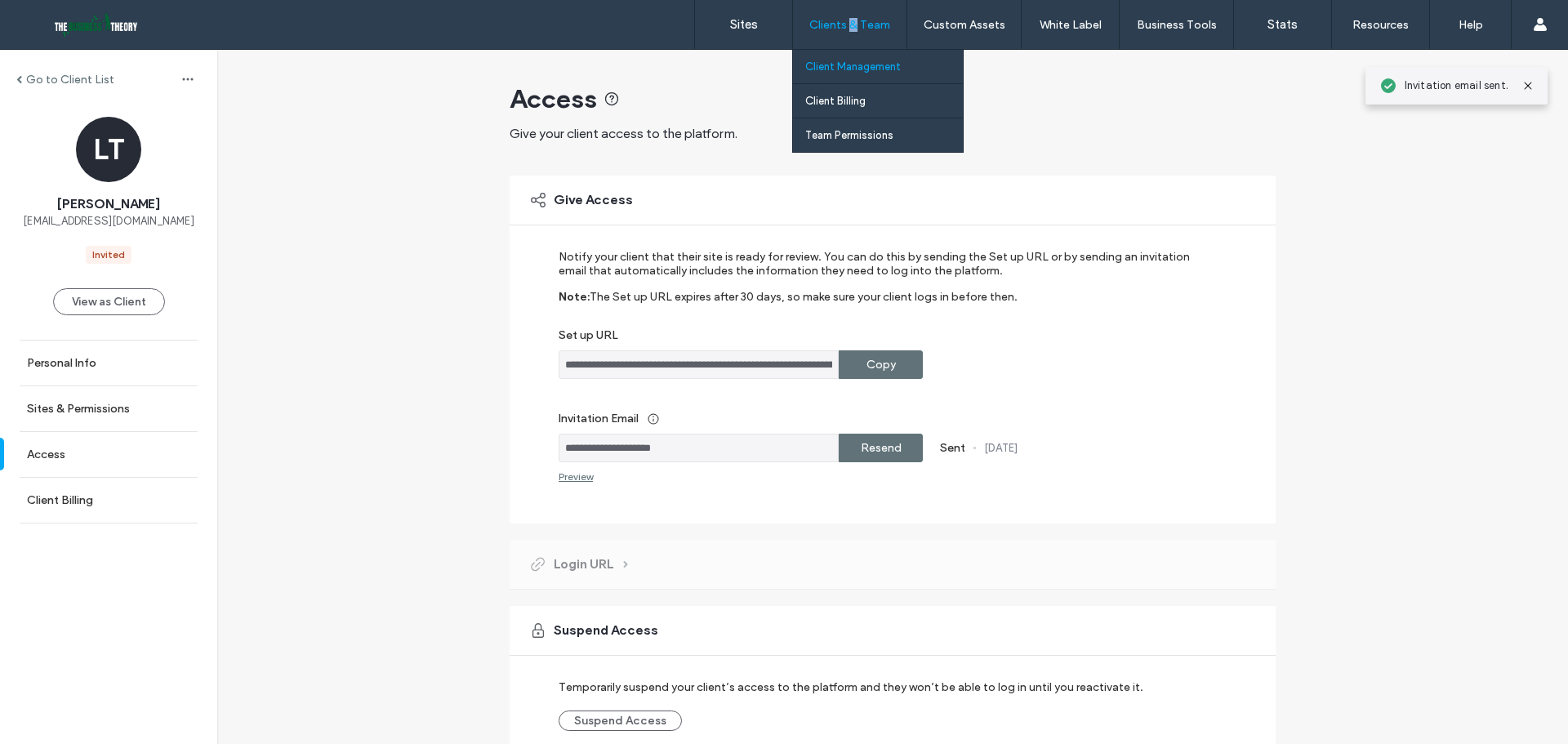
click at [854, 31] on div "Clients & Team" at bounding box center [849, 24] width 113 height 49
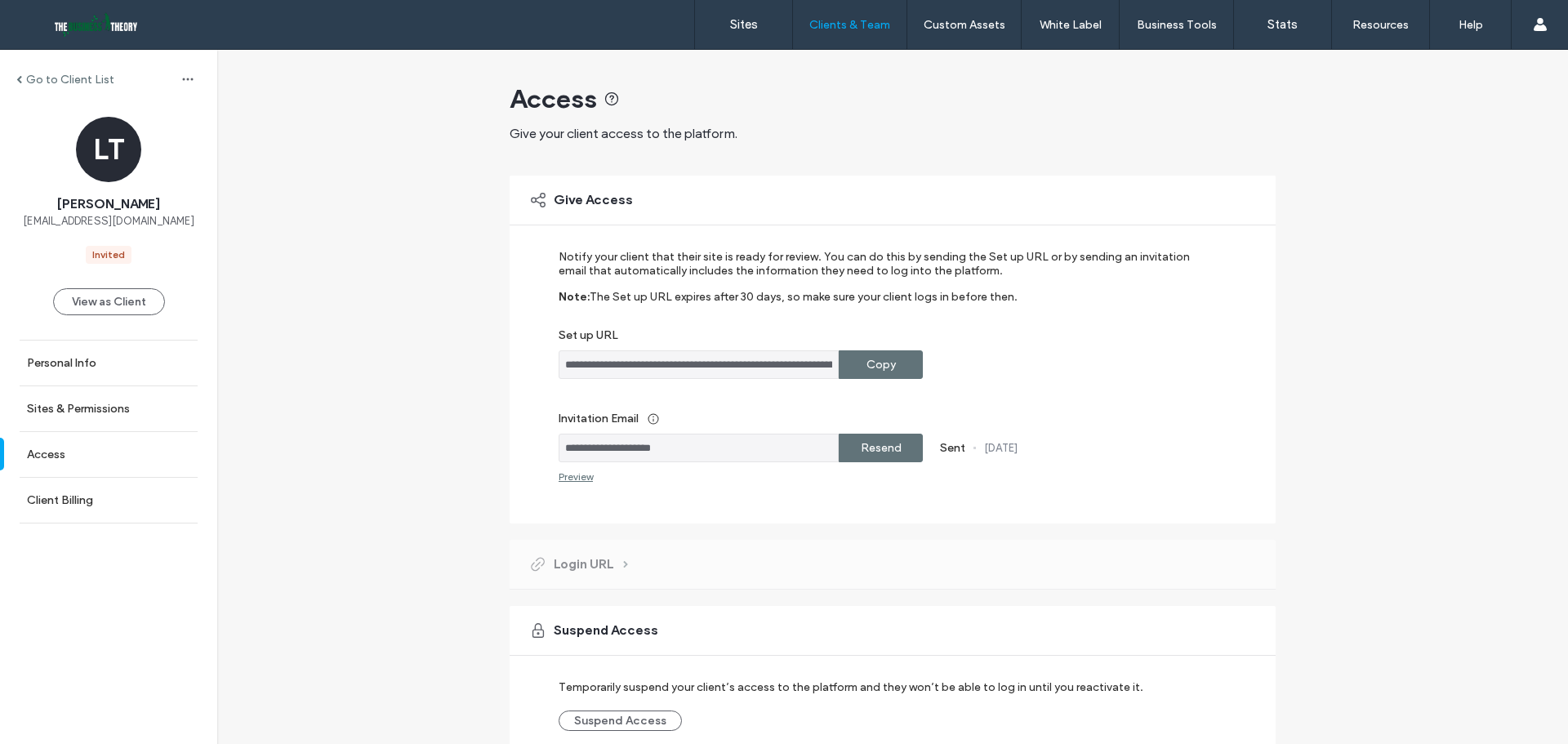
click at [66, 74] on label "Go to Client List" at bounding box center [70, 79] width 88 height 13
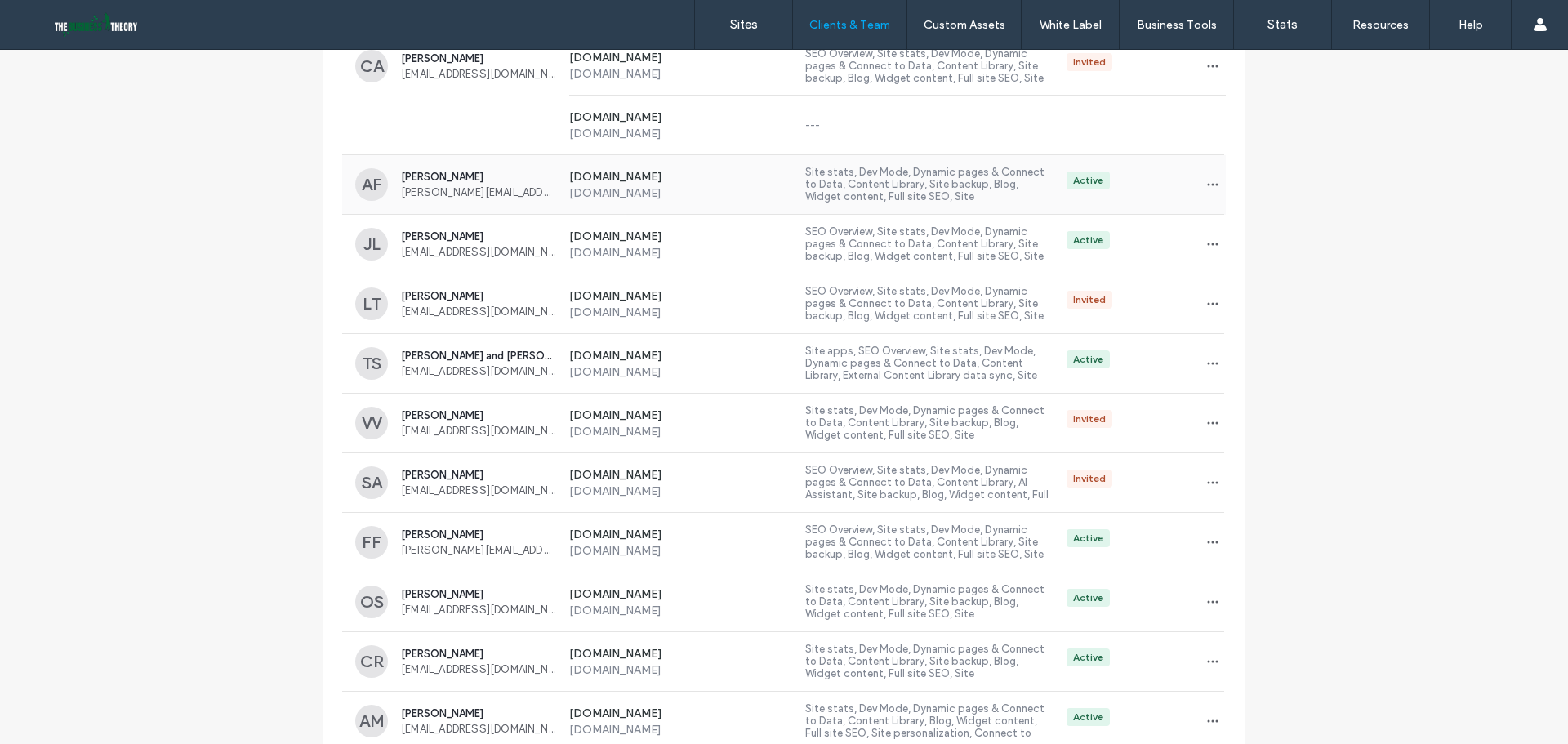
scroll to position [408, 0]
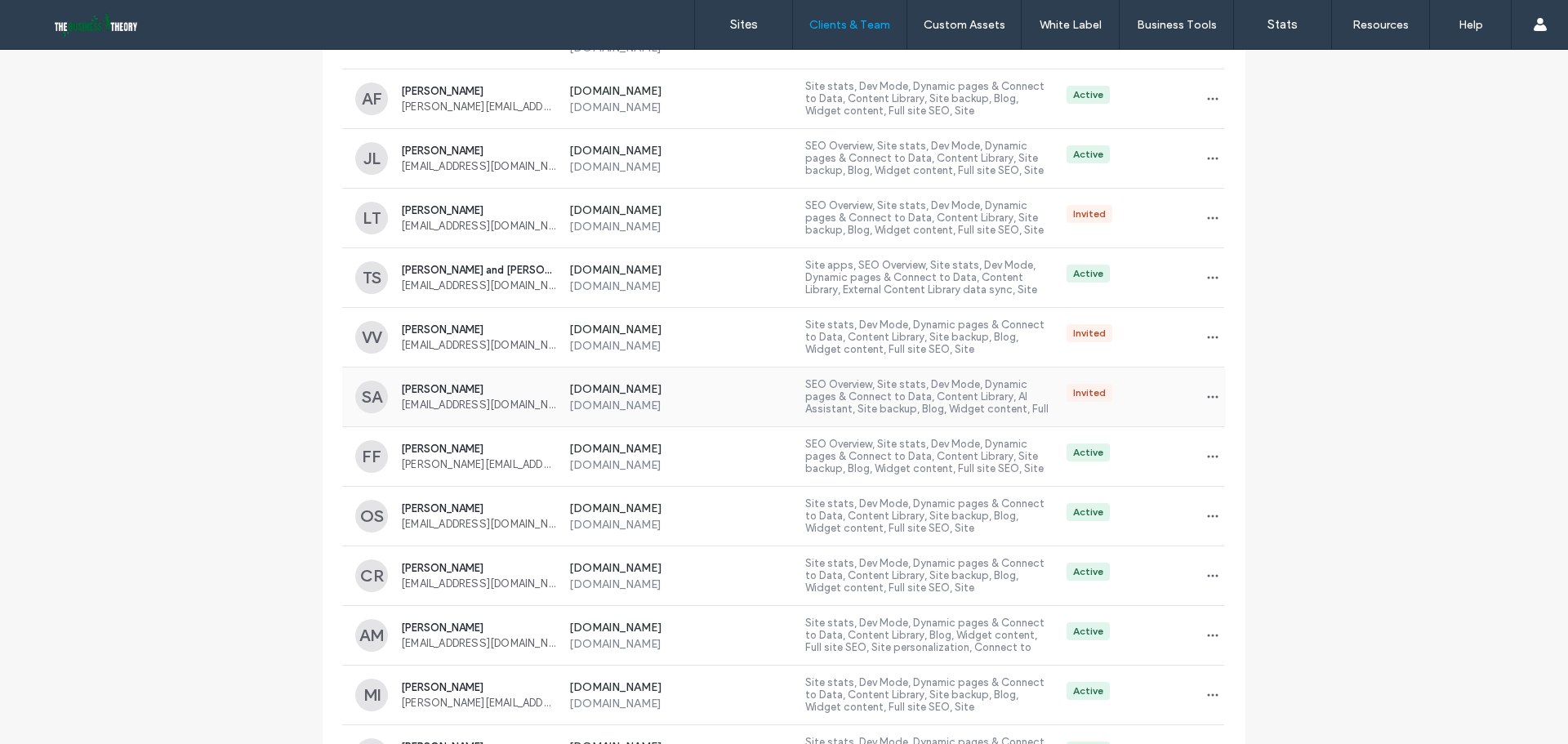
click at [1165, 382] on div "www.confeccionescasanova.com www.confeccionescasanova.com SEO Overview, Site st…" at bounding box center [890, 396] width 670 height 58
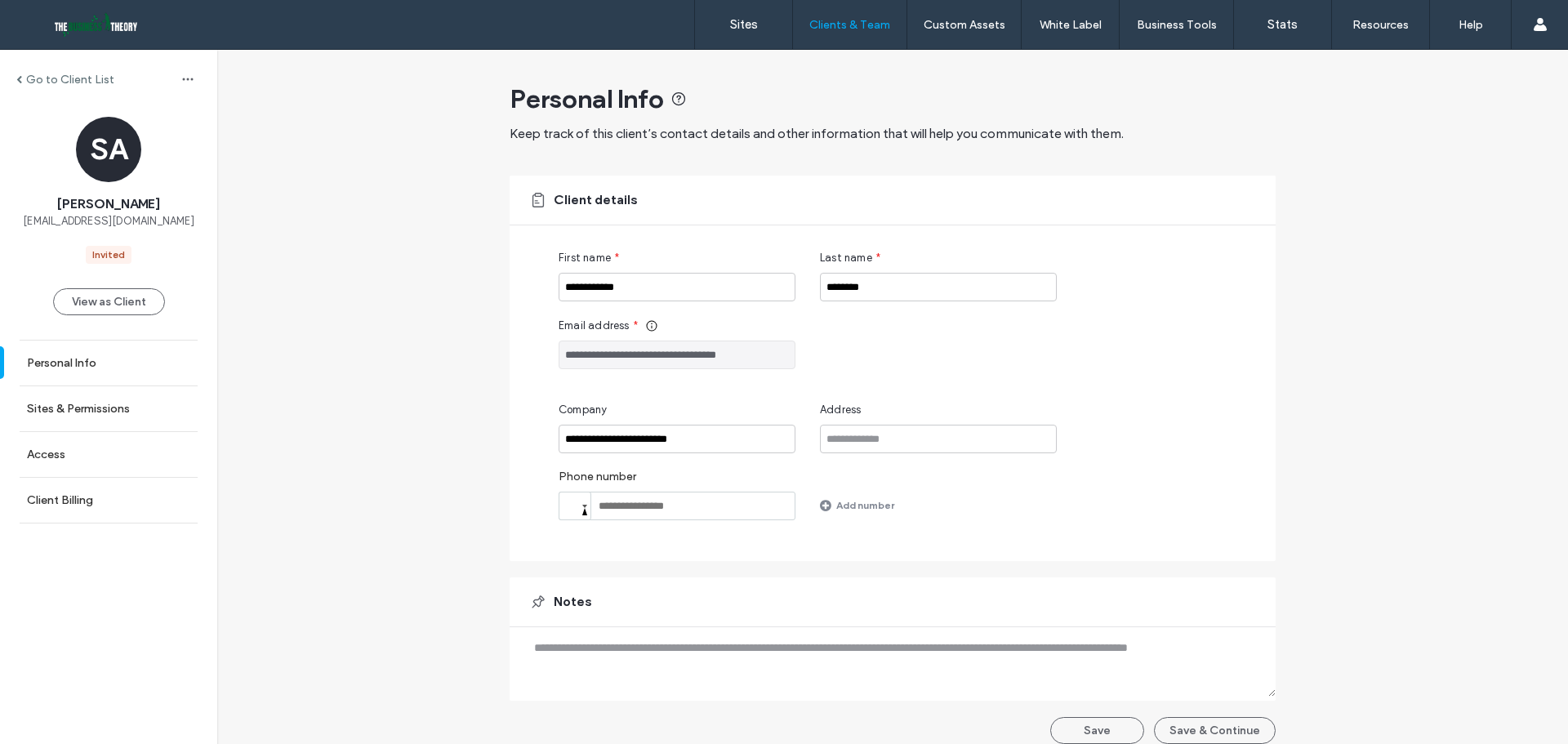
scroll to position [16, 0]
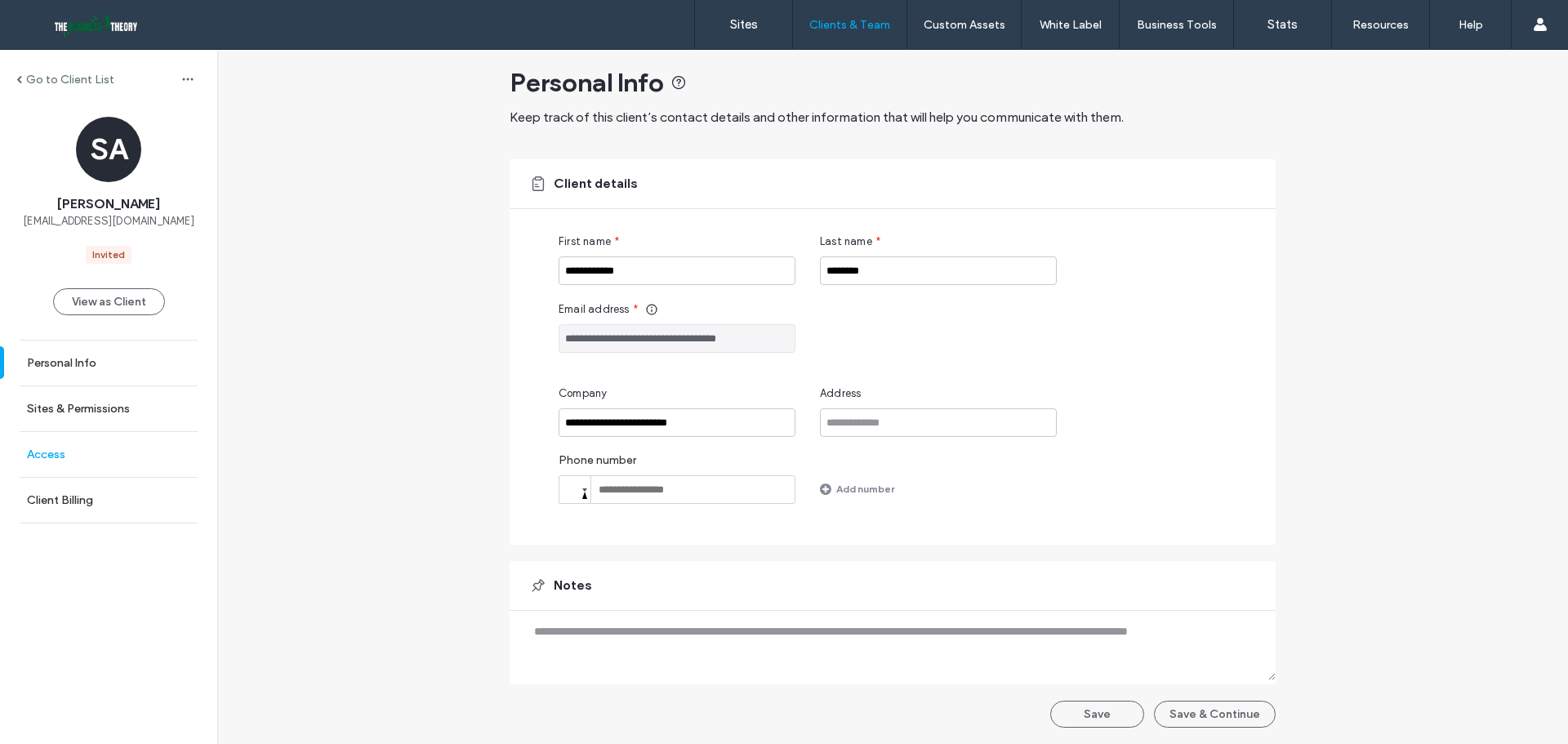
click at [122, 477] on link "Access" at bounding box center [109, 454] width 217 height 45
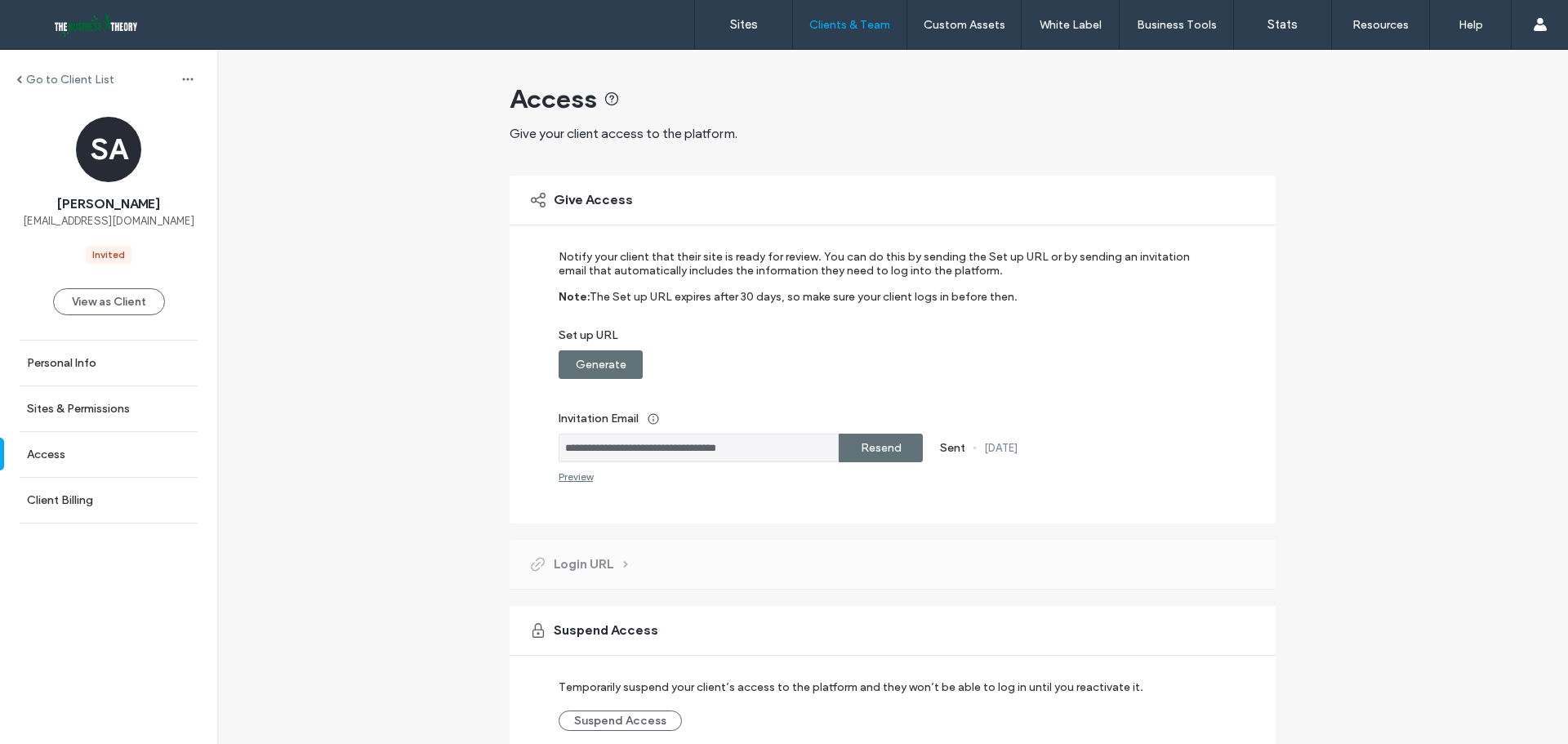
click at [866, 446] on label "Resend" at bounding box center [880, 448] width 40 height 31
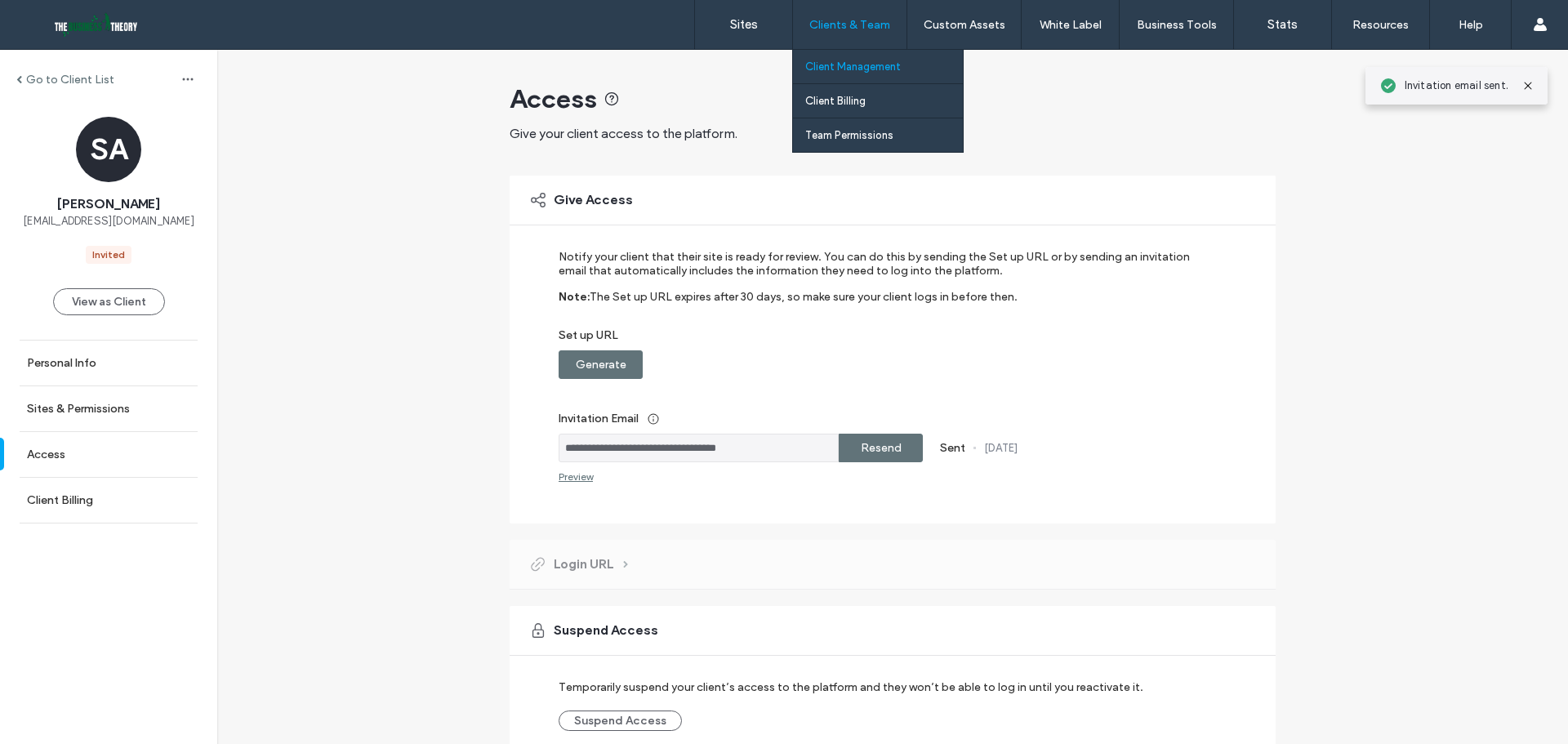
click at [837, 32] on div "Clients & Team" at bounding box center [849, 24] width 113 height 49
click at [845, 66] on label "Client Management" at bounding box center [853, 66] width 95 height 13
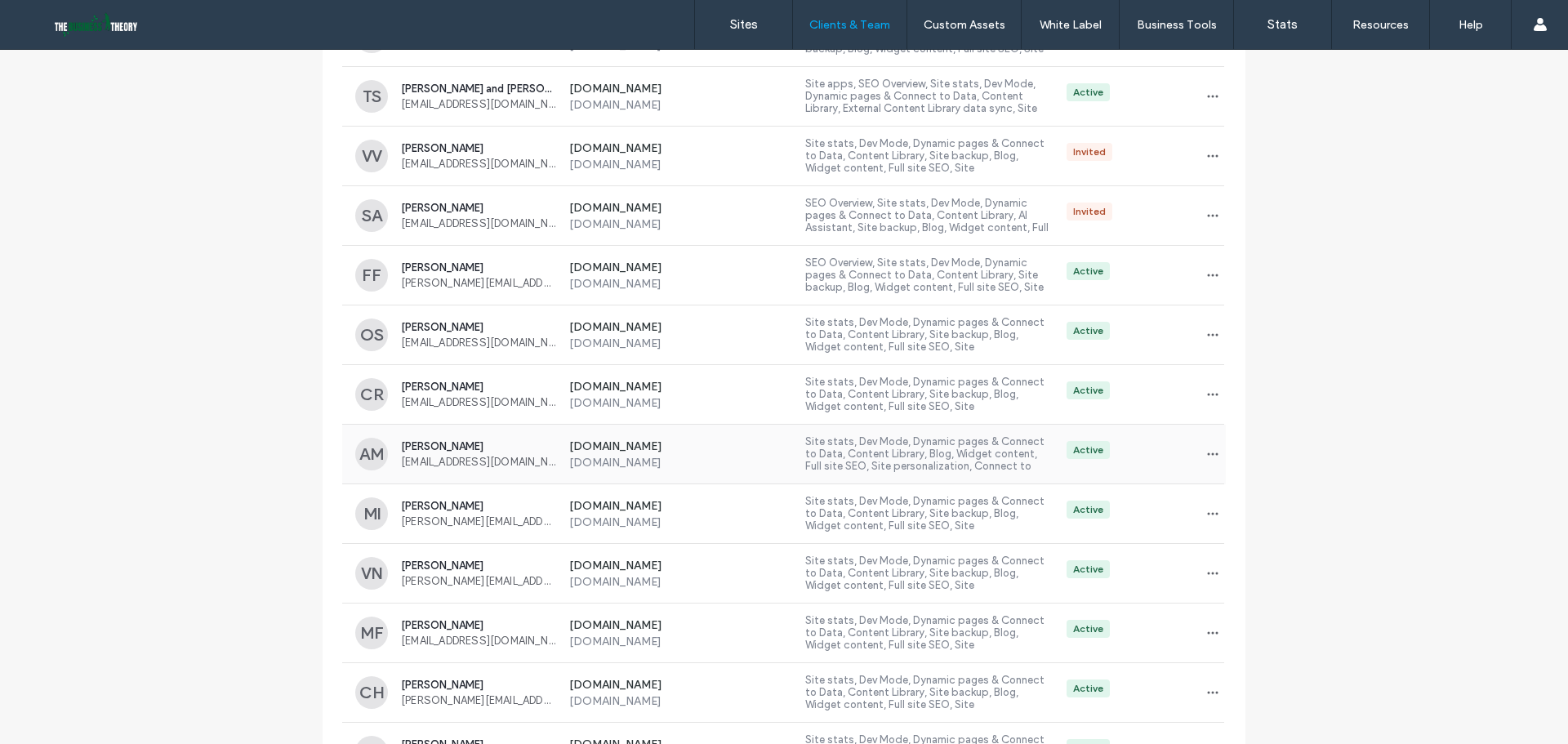
scroll to position [572, 0]
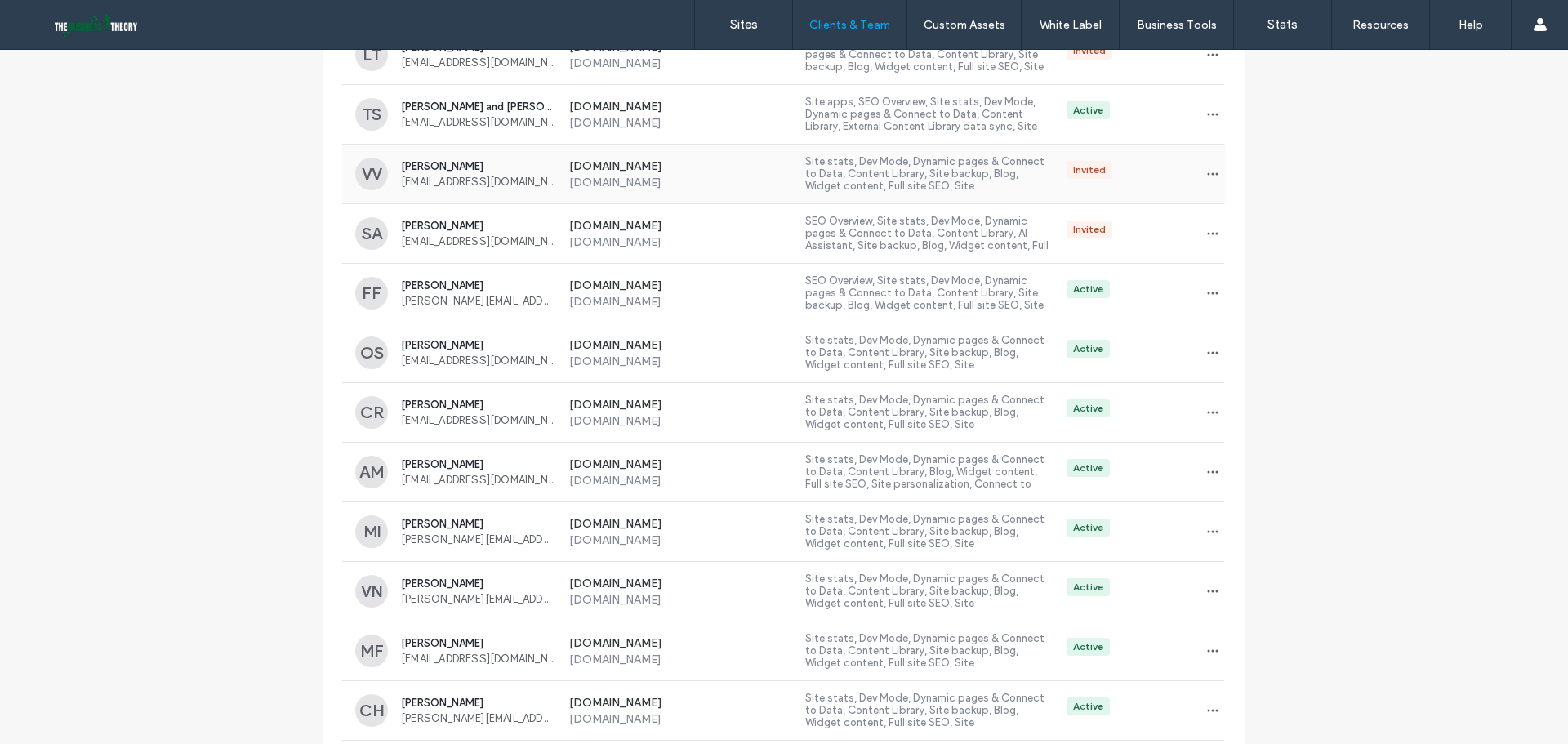
click at [1153, 172] on div "Invited" at bounding box center [1139, 173] width 172 height 26
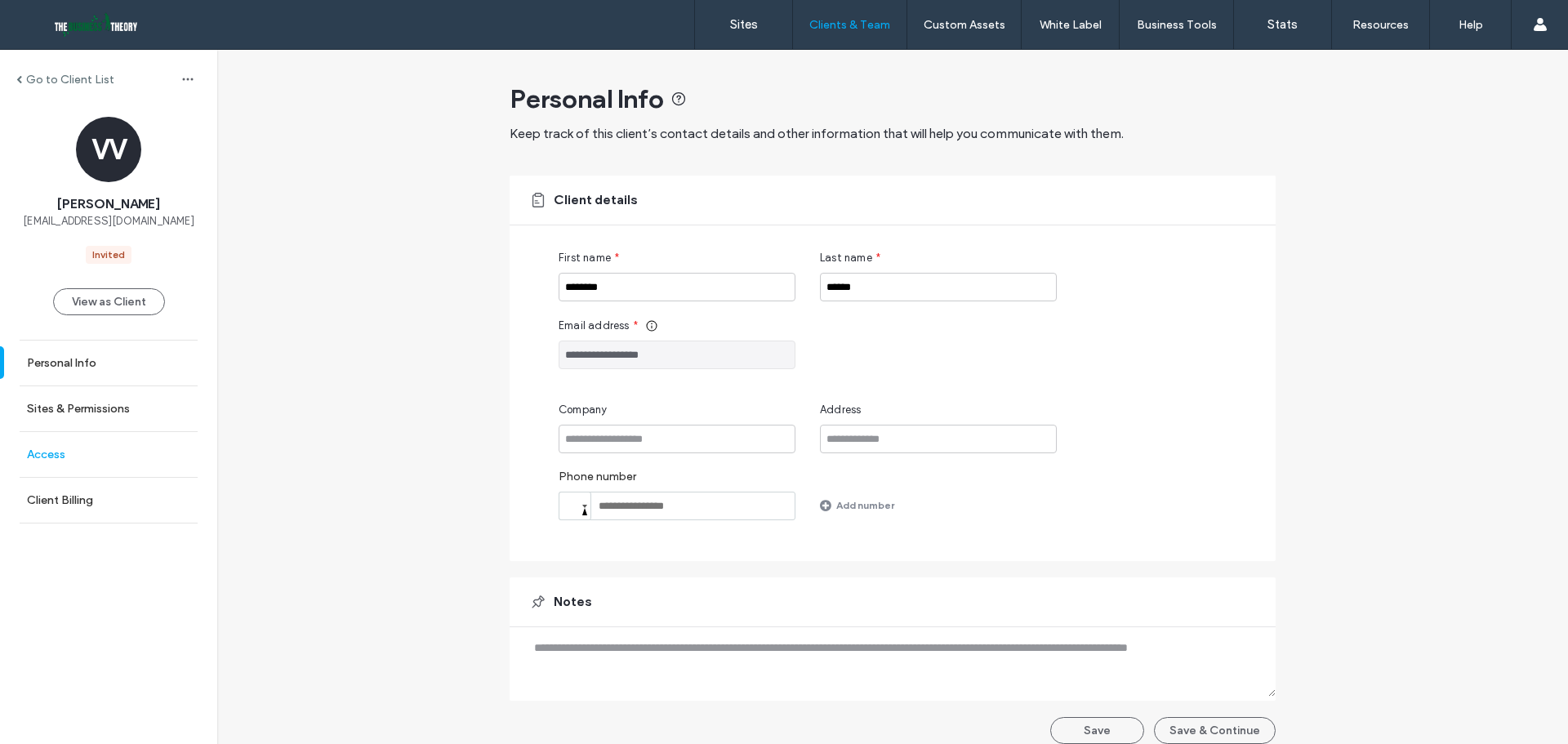
click at [56, 463] on link "Access" at bounding box center [109, 454] width 217 height 45
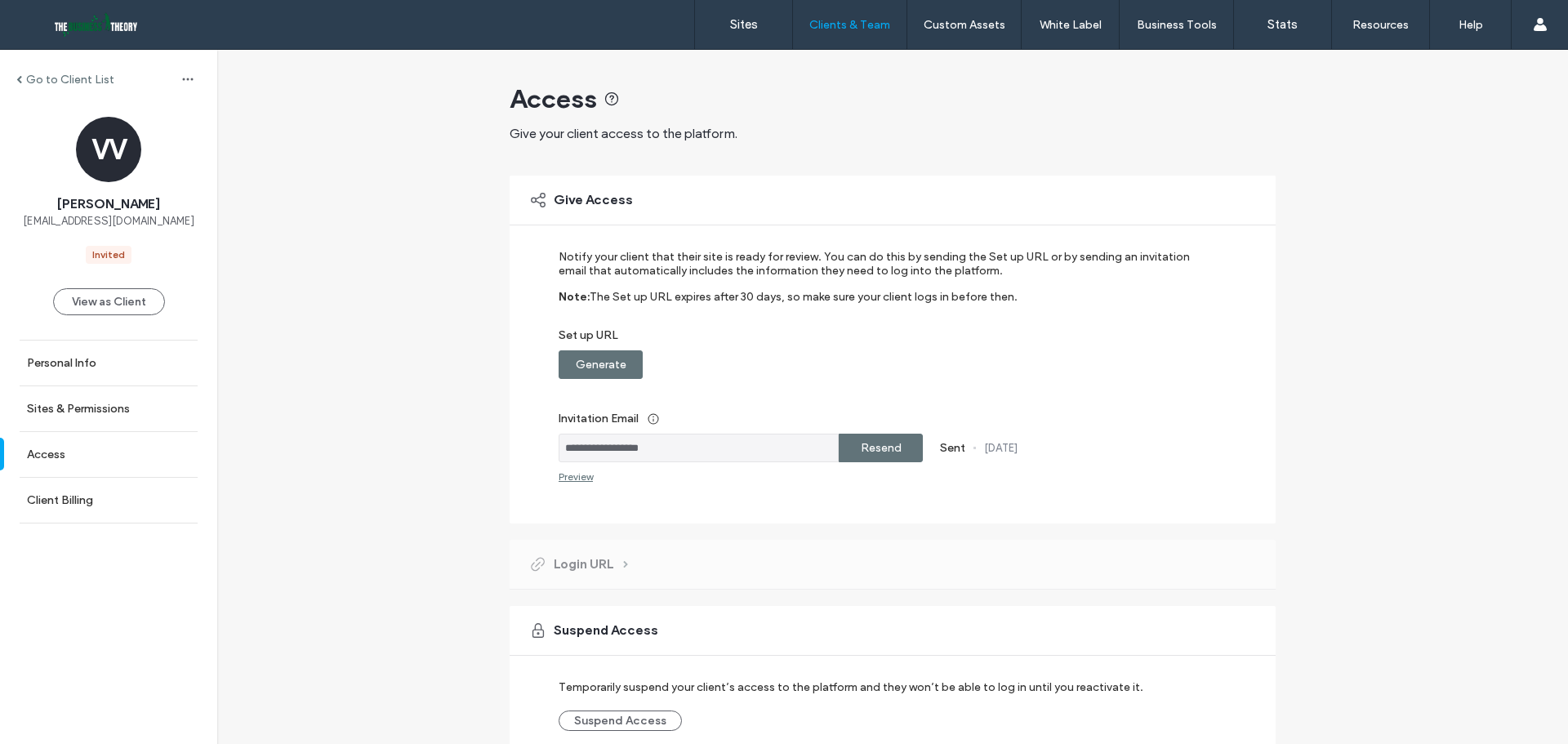
click at [878, 445] on label "Resend" at bounding box center [880, 448] width 40 height 31
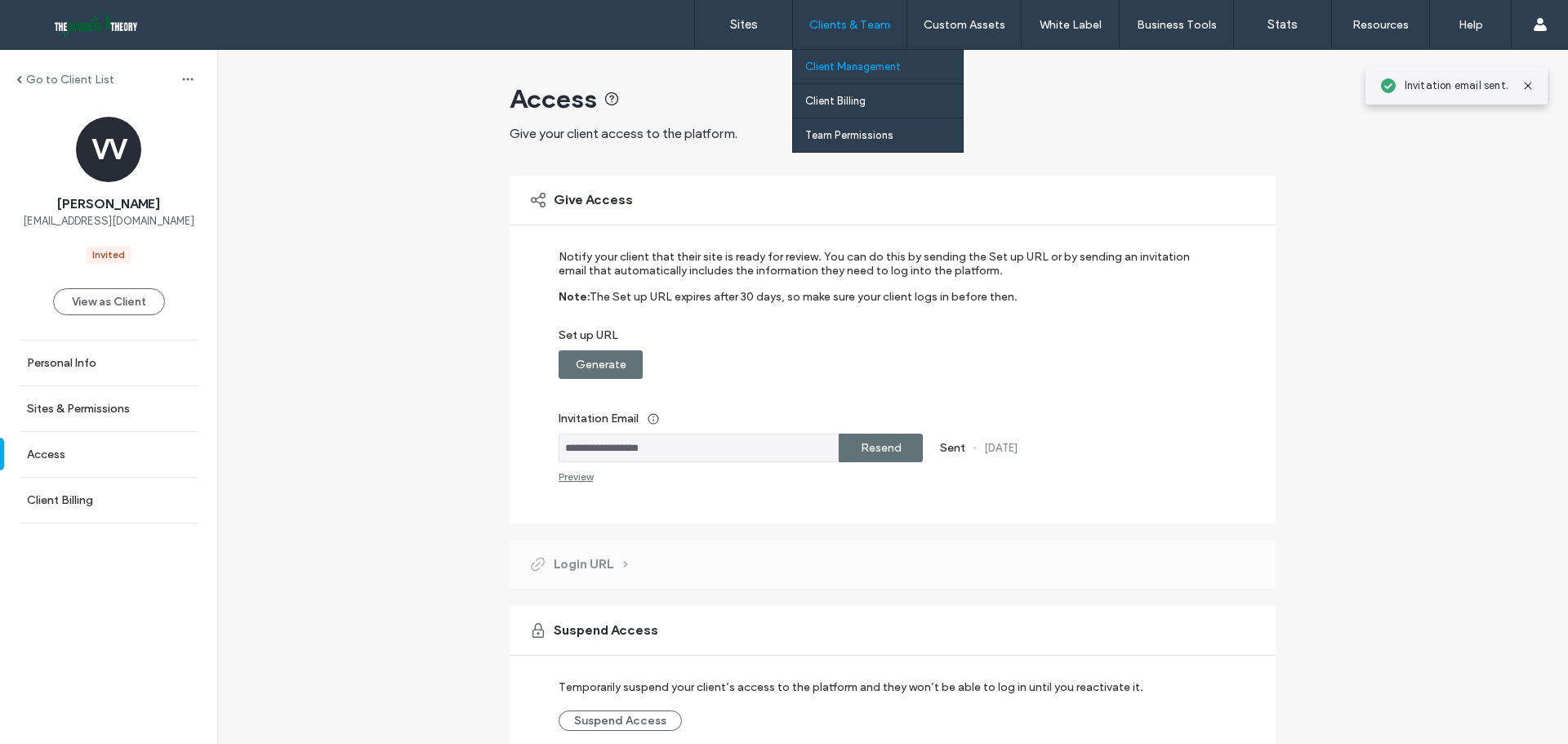
click at [875, 33] on div "Clients & Team" at bounding box center [849, 24] width 113 height 49
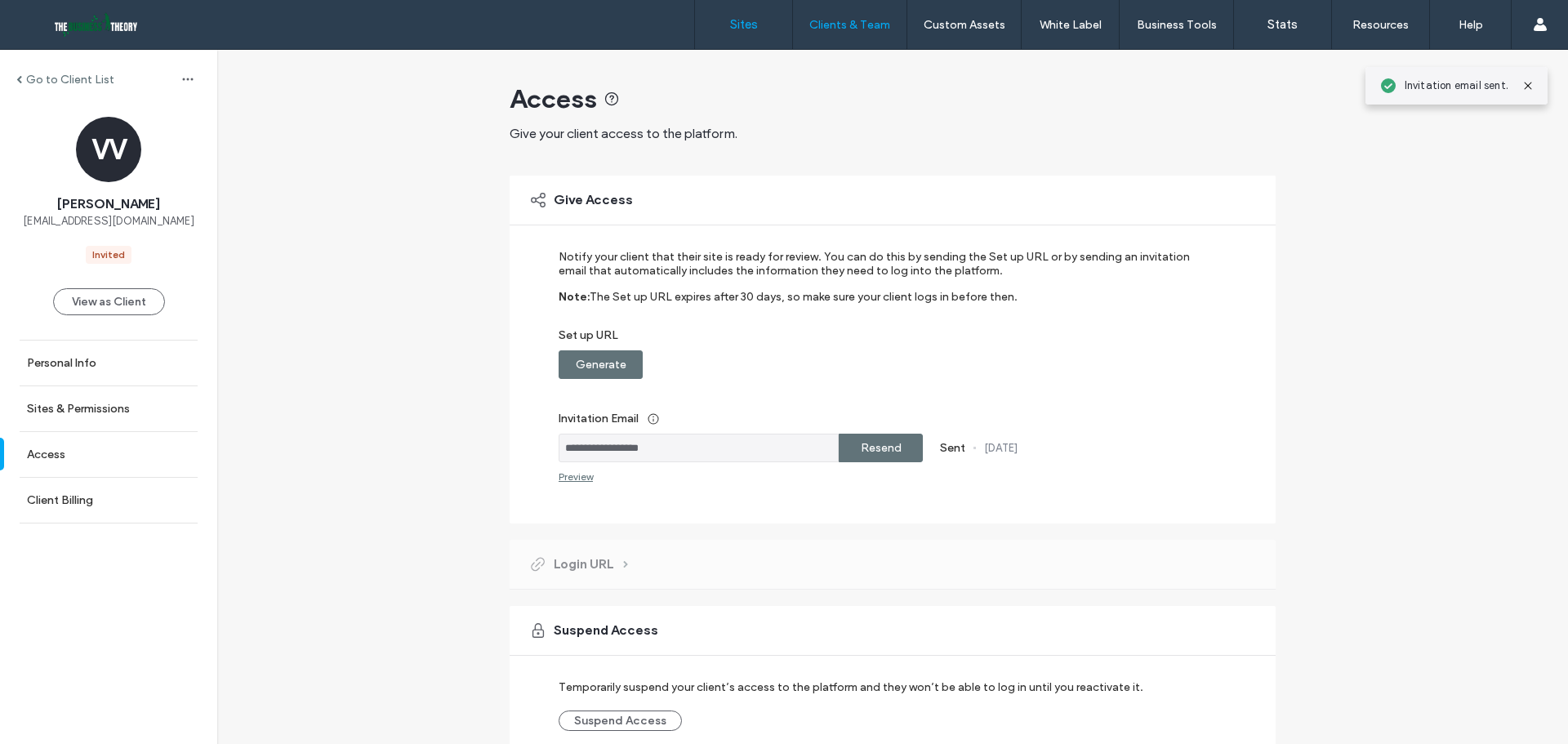
click at [755, 20] on label "Sites" at bounding box center [743, 24] width 28 height 14
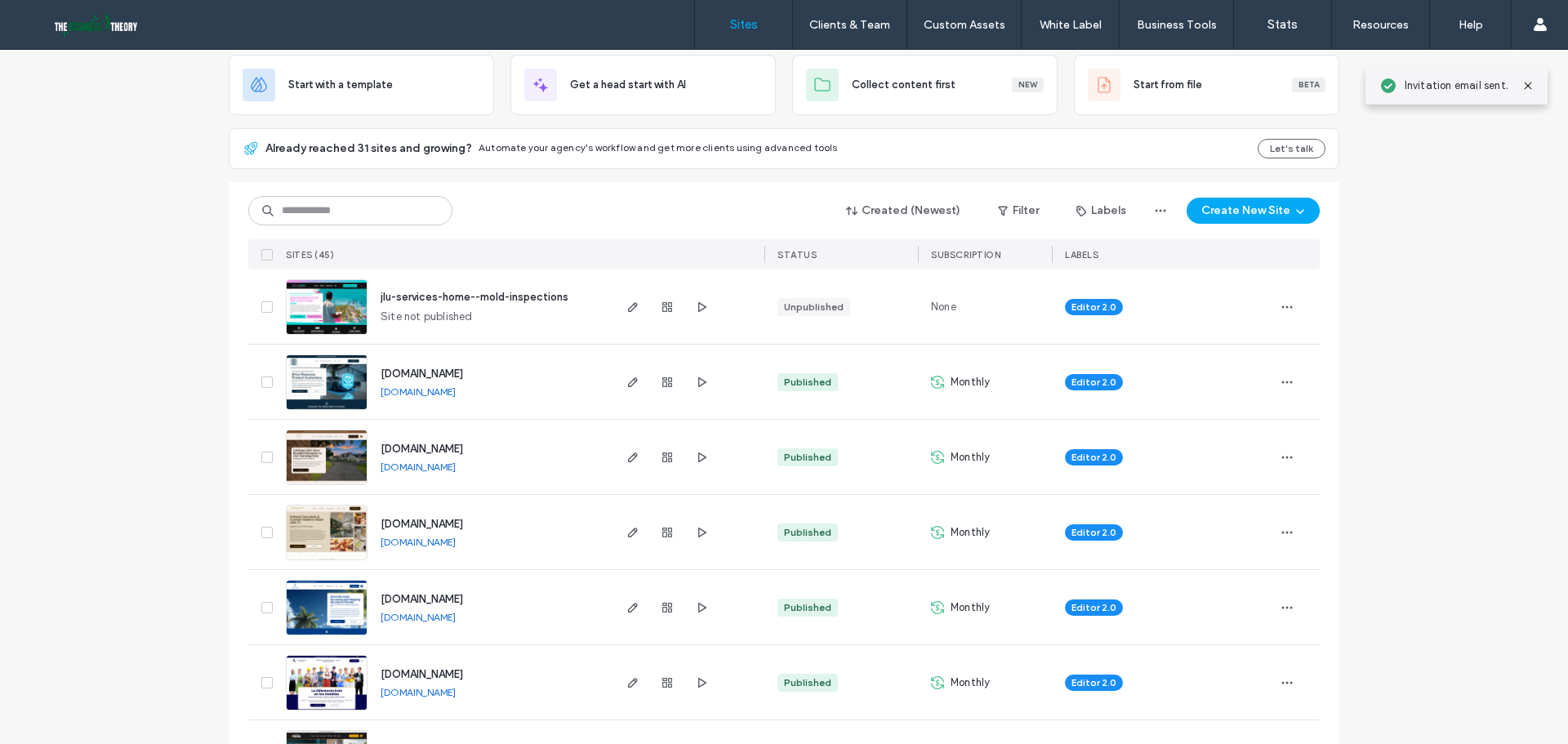
scroll to position [572, 0]
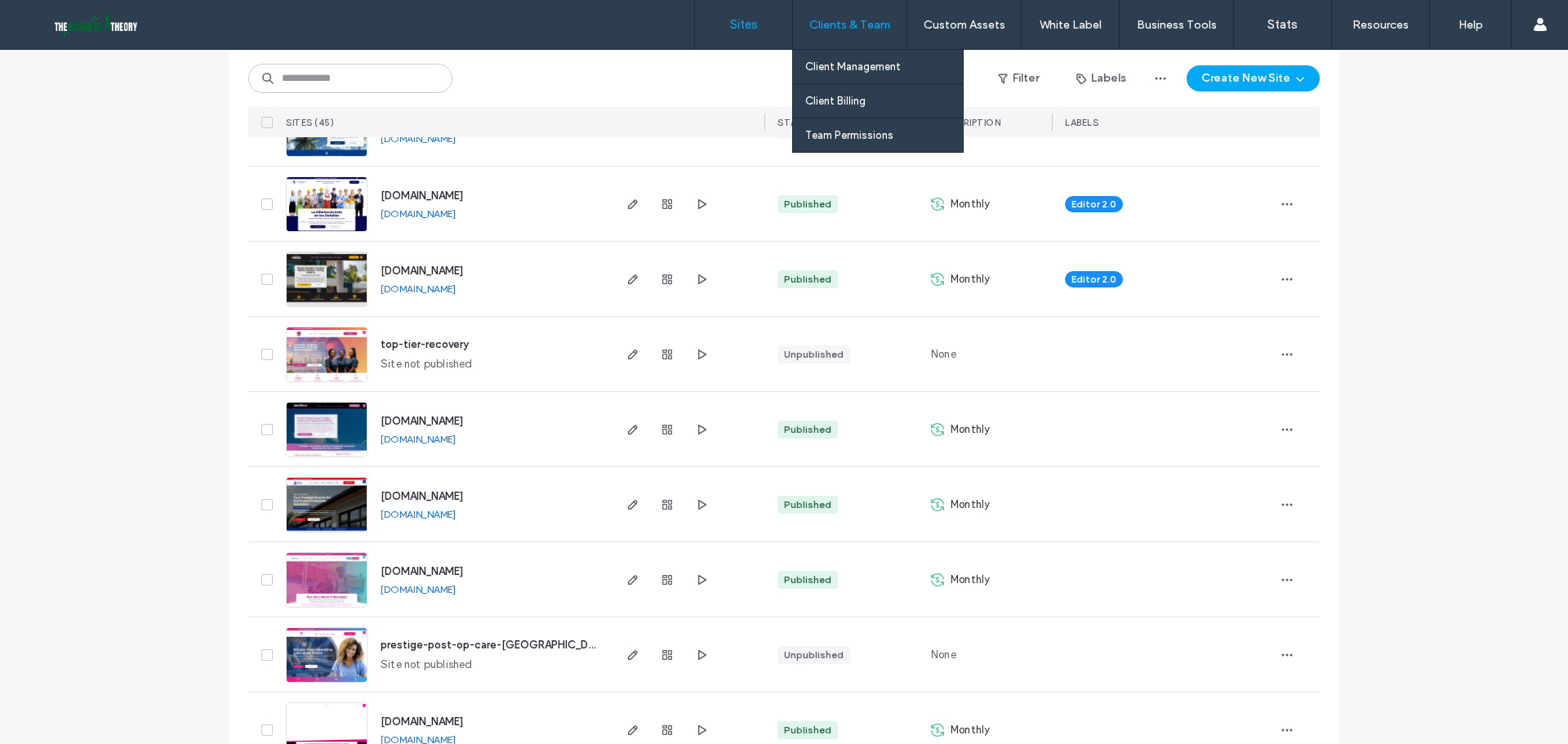
click at [856, 18] on label "Clients & Team" at bounding box center [849, 24] width 81 height 13
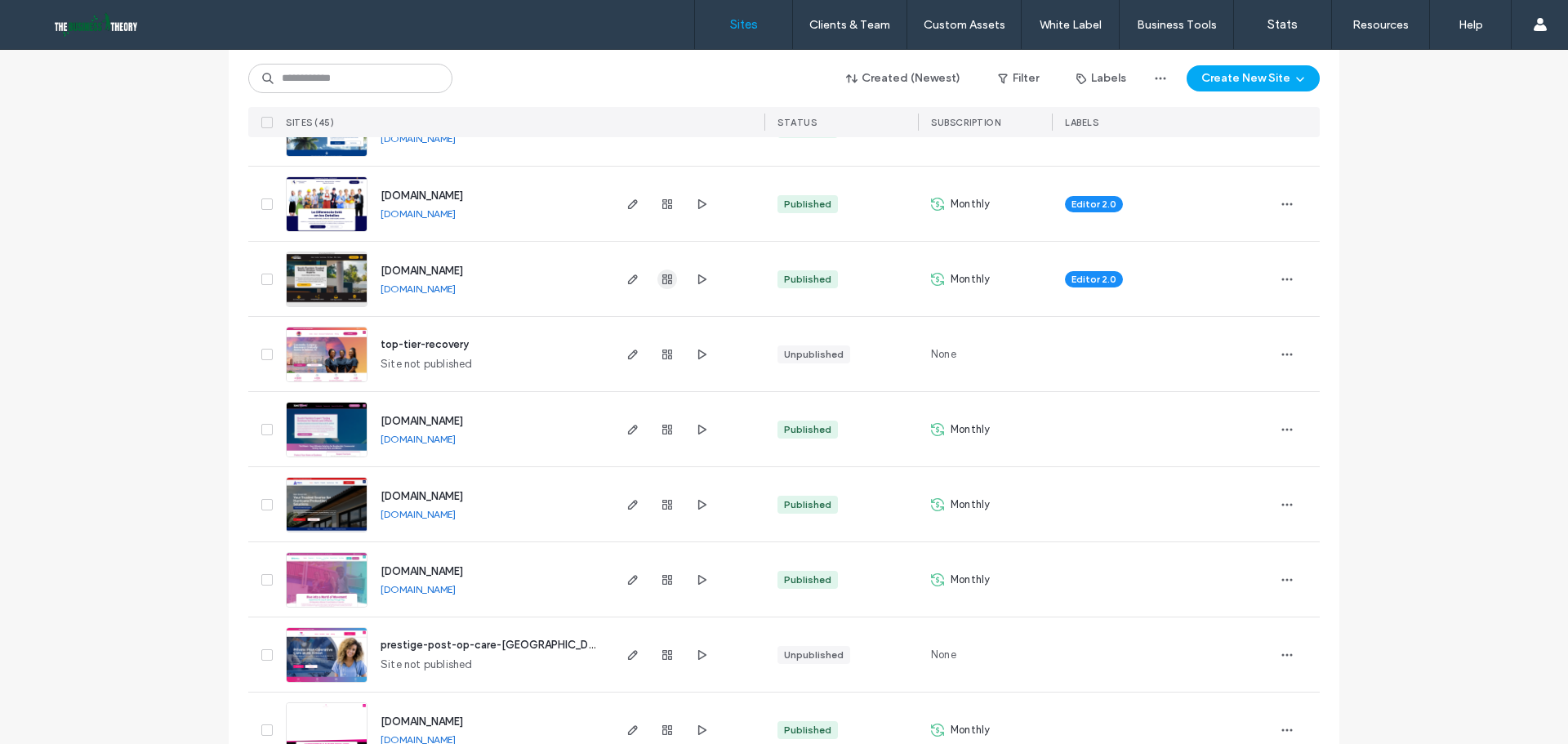
click at [662, 284] on icon "button" at bounding box center [667, 279] width 13 height 13
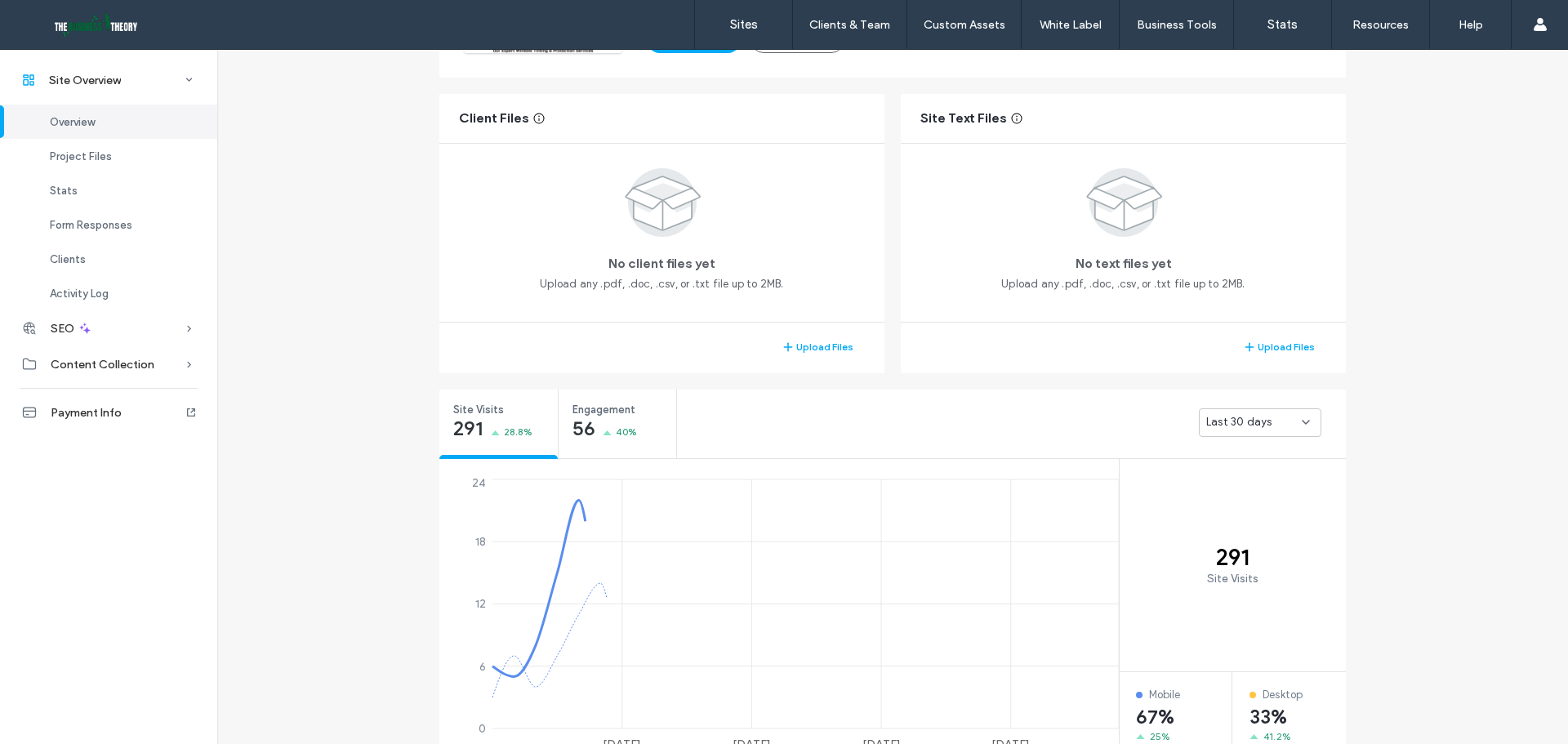
scroll to position [327, 0]
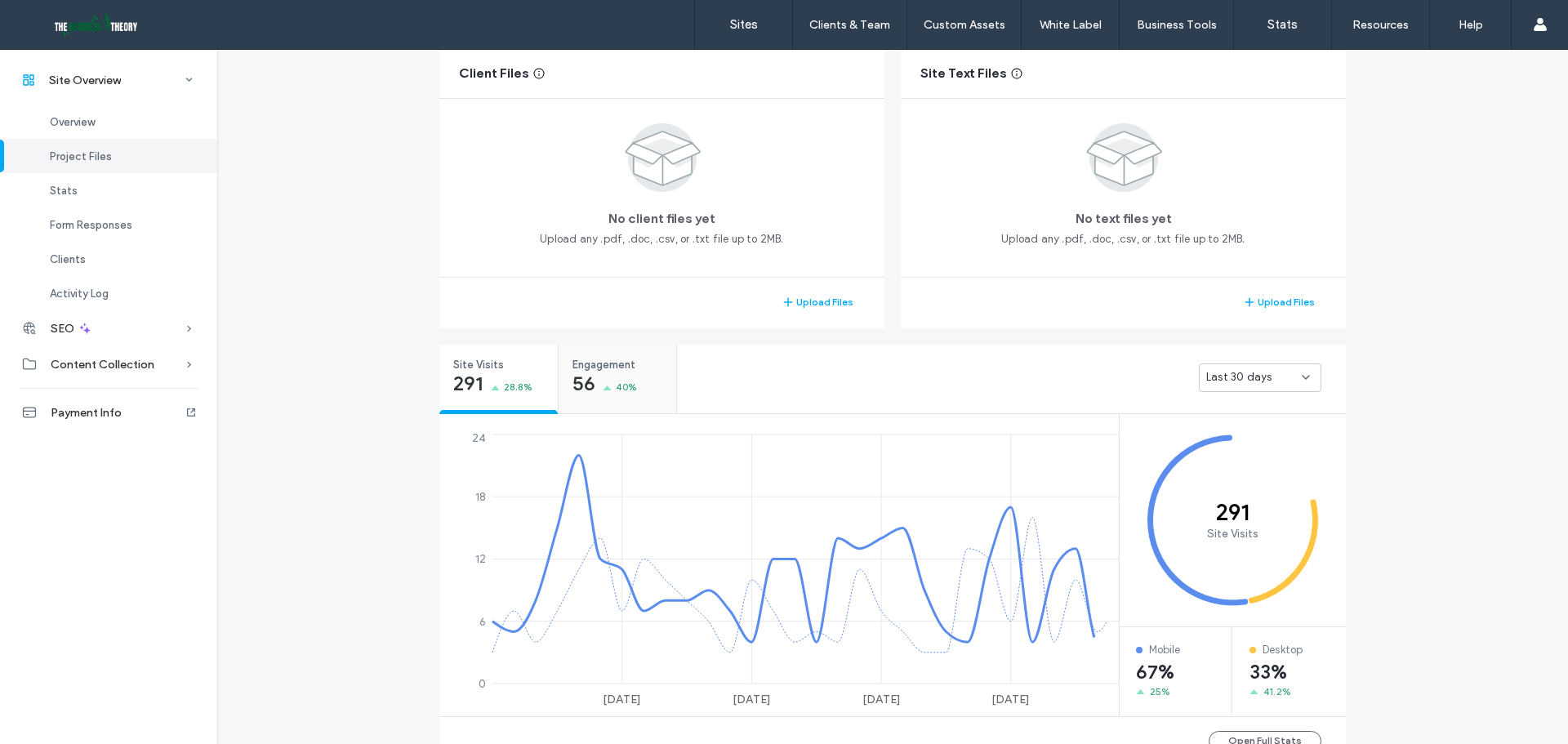
click at [609, 364] on span "Engagement" at bounding box center [612, 365] width 79 height 16
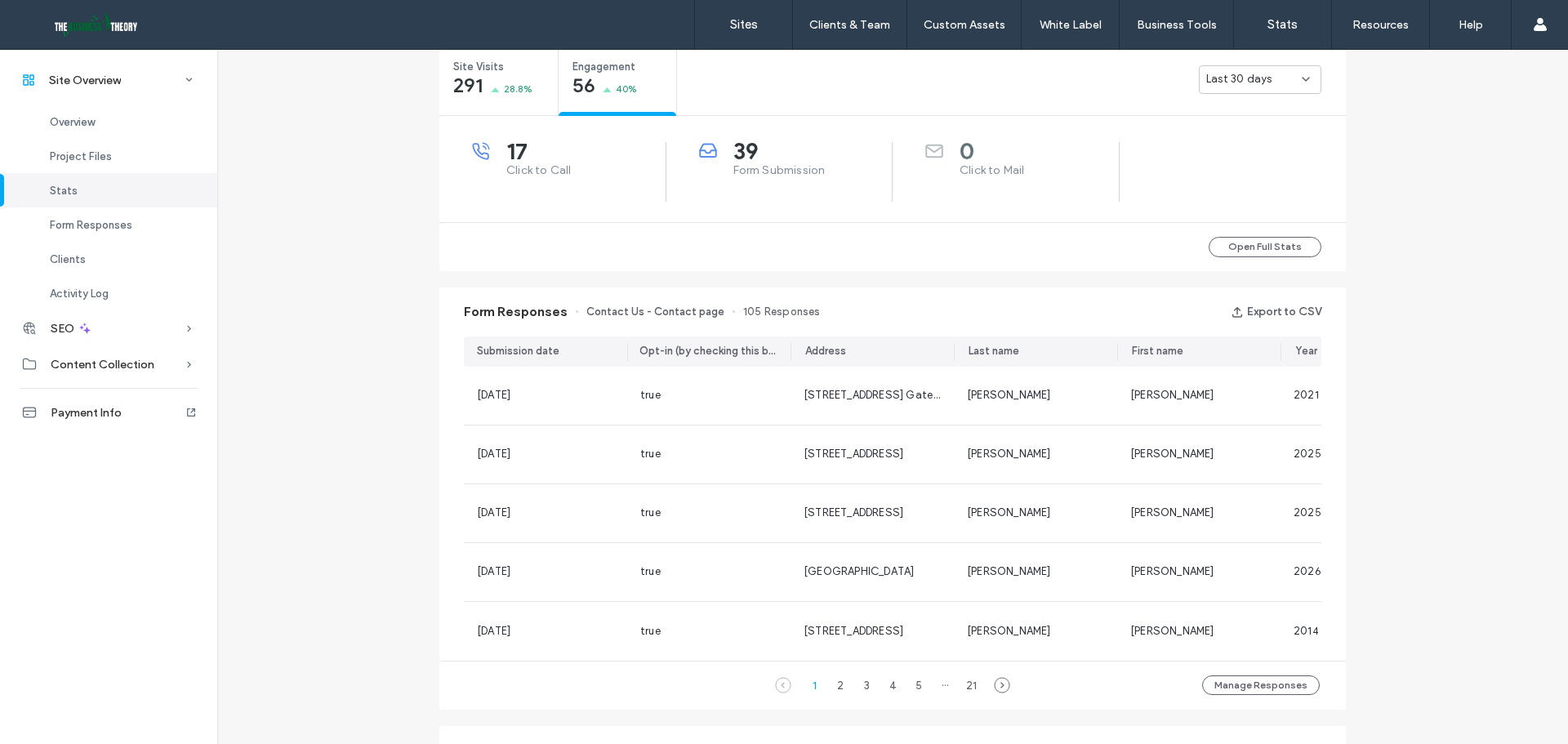
scroll to position [653, 0]
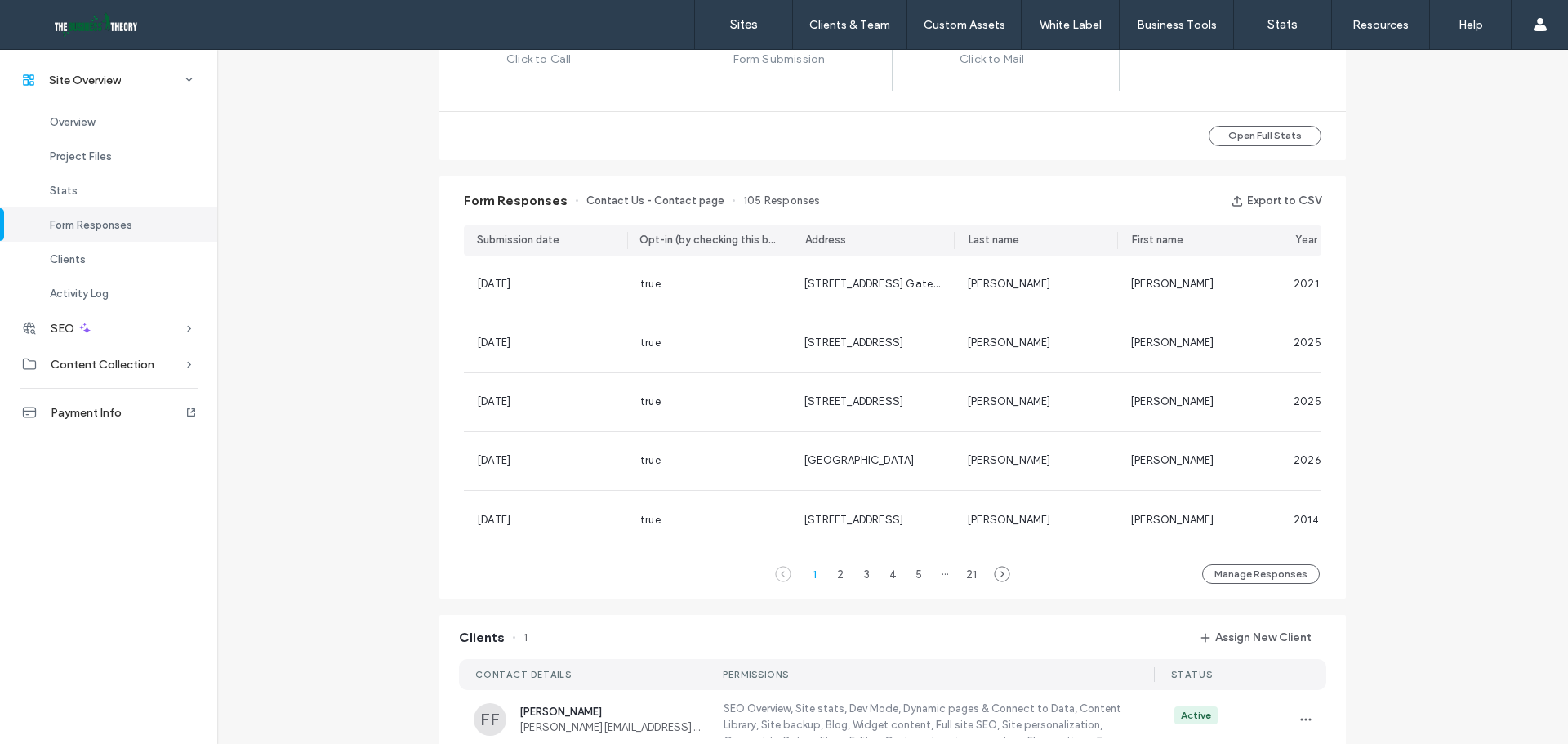
scroll to position [898, 0]
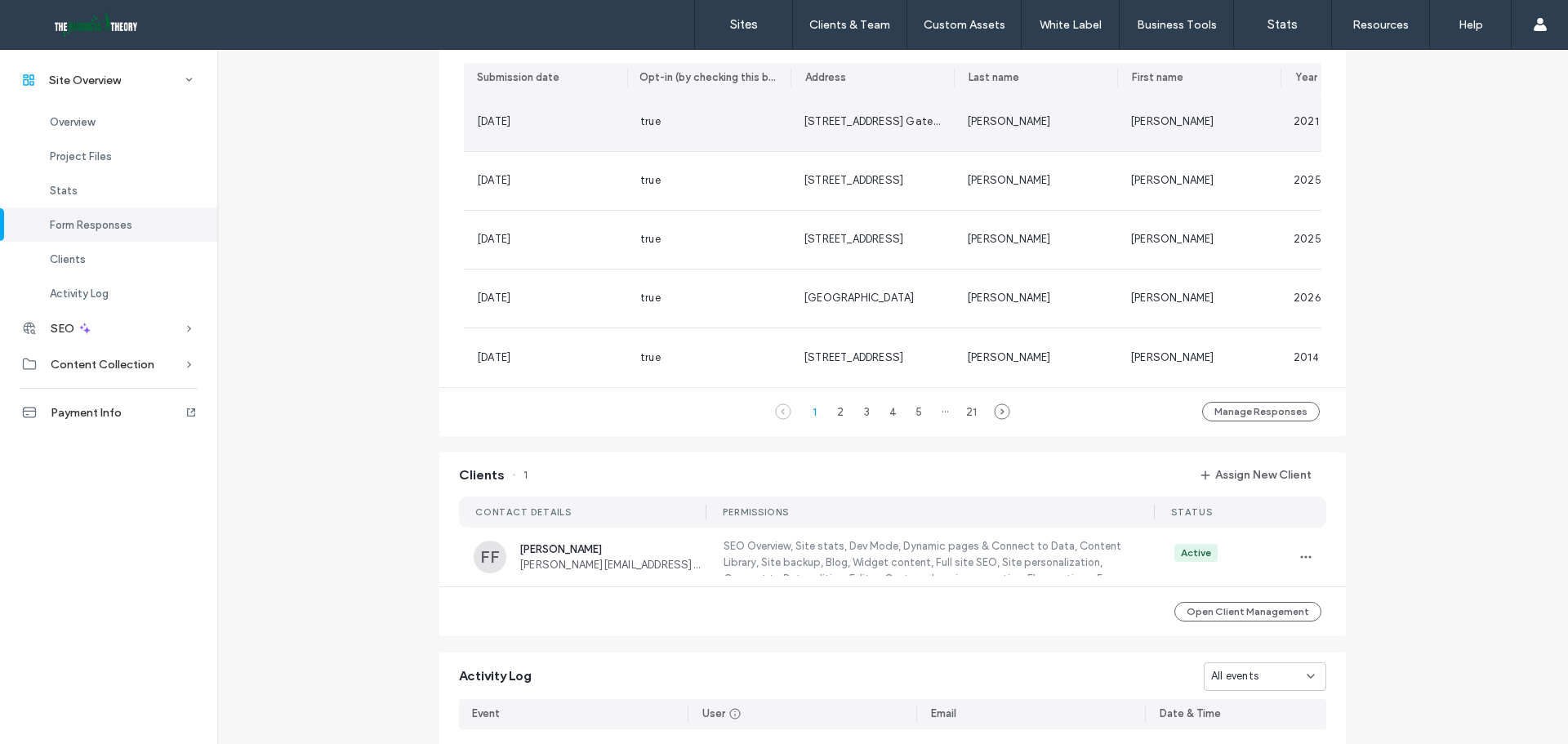
click at [581, 122] on div "12 Aug, 2025" at bounding box center [545, 121] width 137 height 16
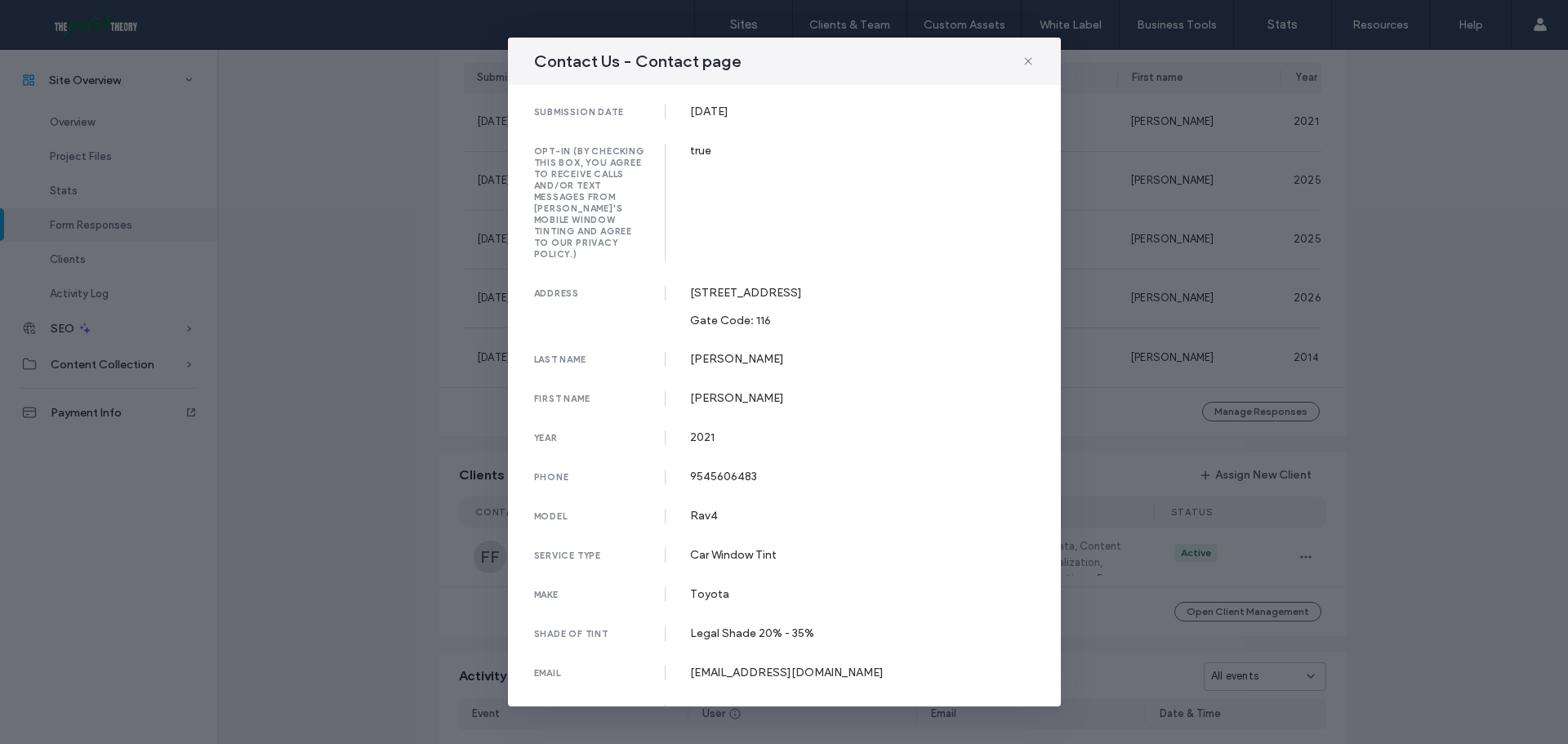
scroll to position [34, 0]
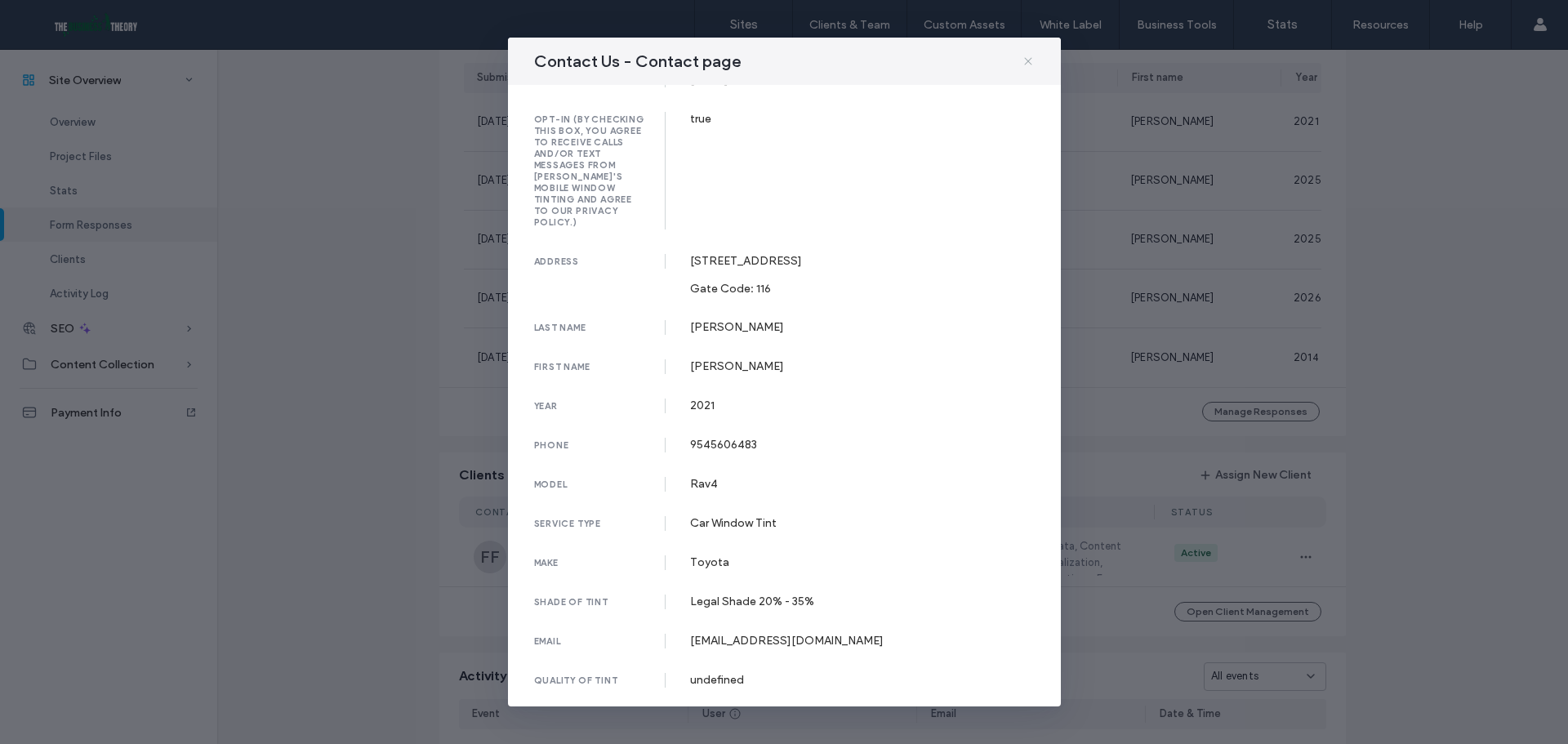
click at [1025, 59] on icon at bounding box center [1028, 61] width 13 height 13
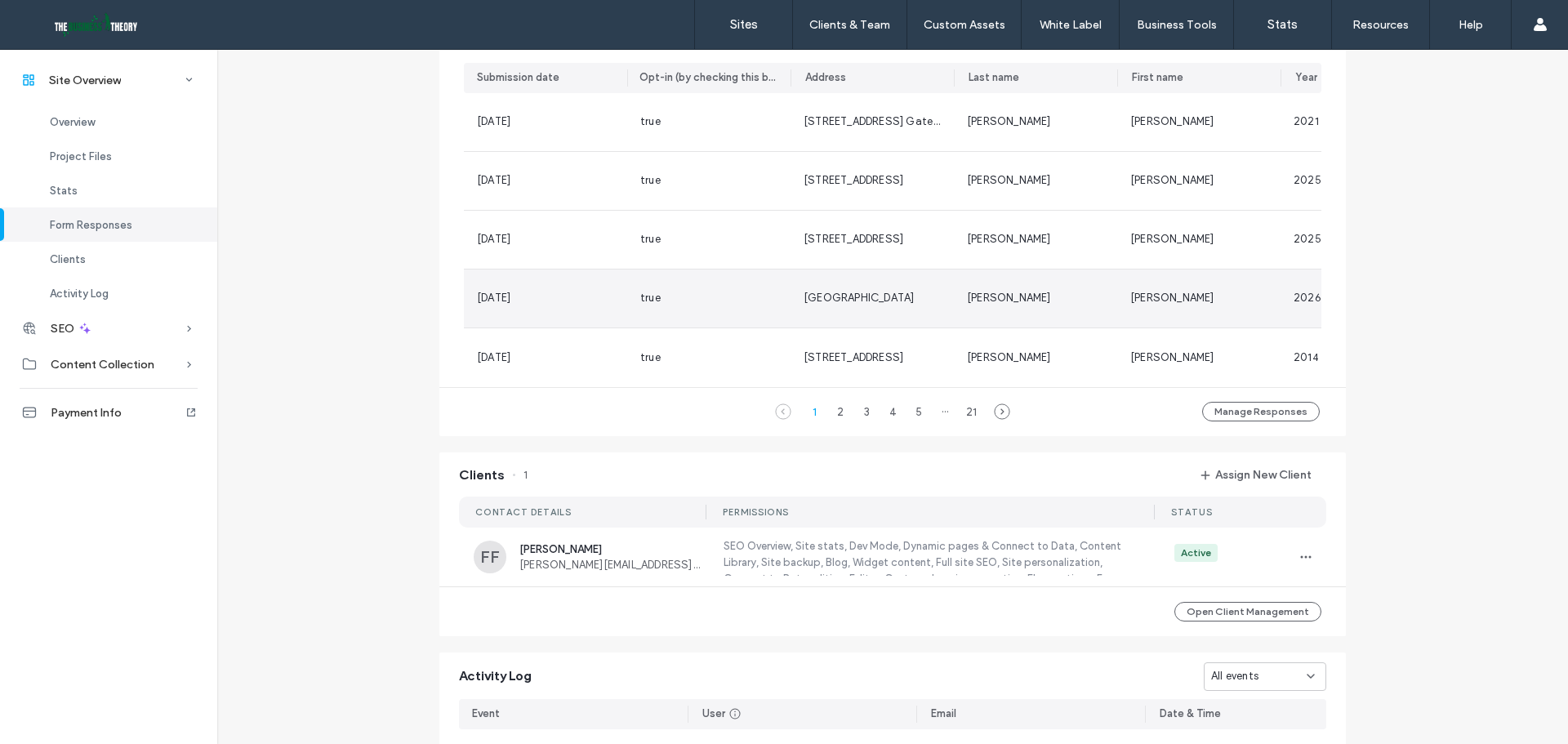
click at [760, 309] on div "true" at bounding box center [709, 298] width 163 height 58
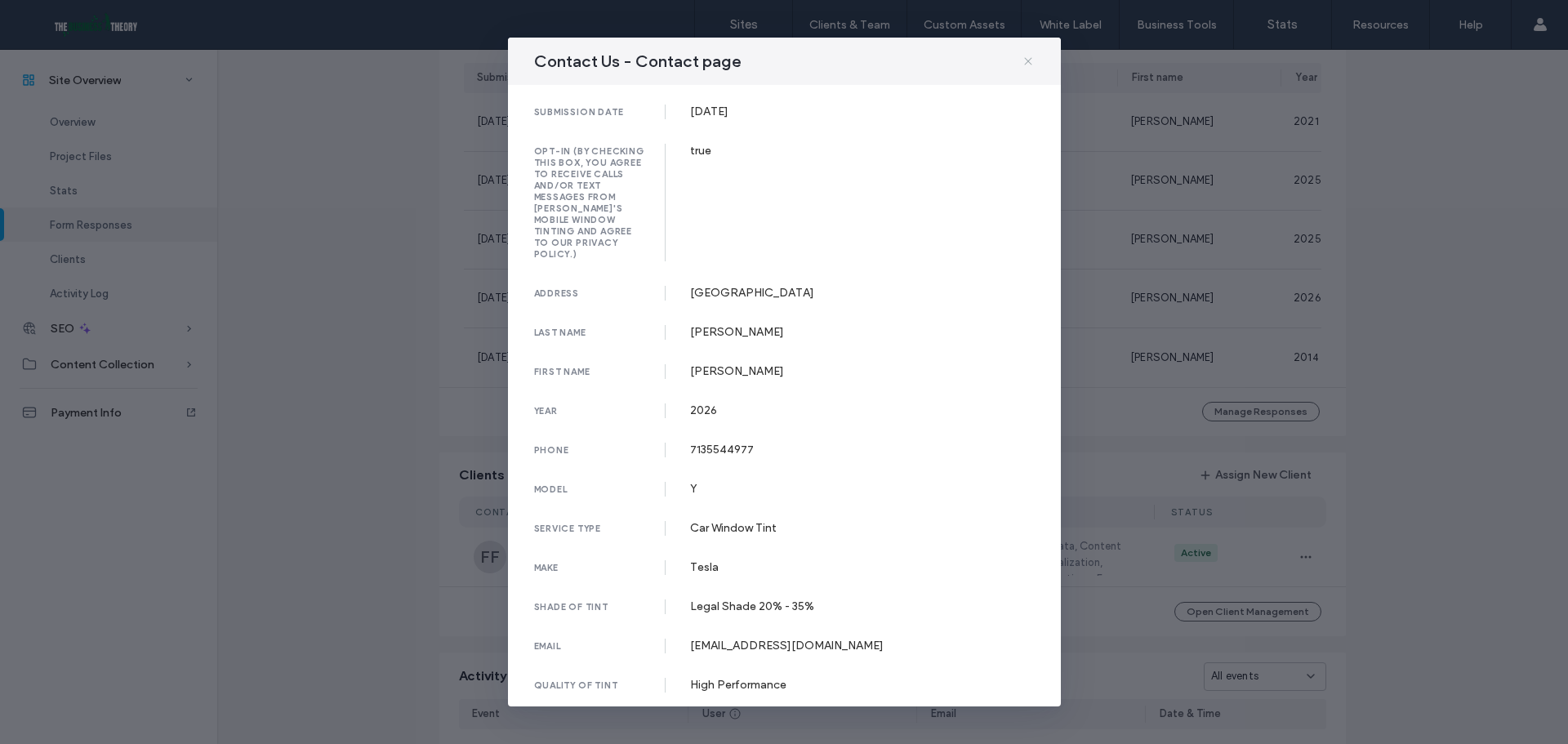
click at [1029, 61] on icon at bounding box center [1028, 61] width 13 height 13
